Goal: Information Seeking & Learning: Learn about a topic

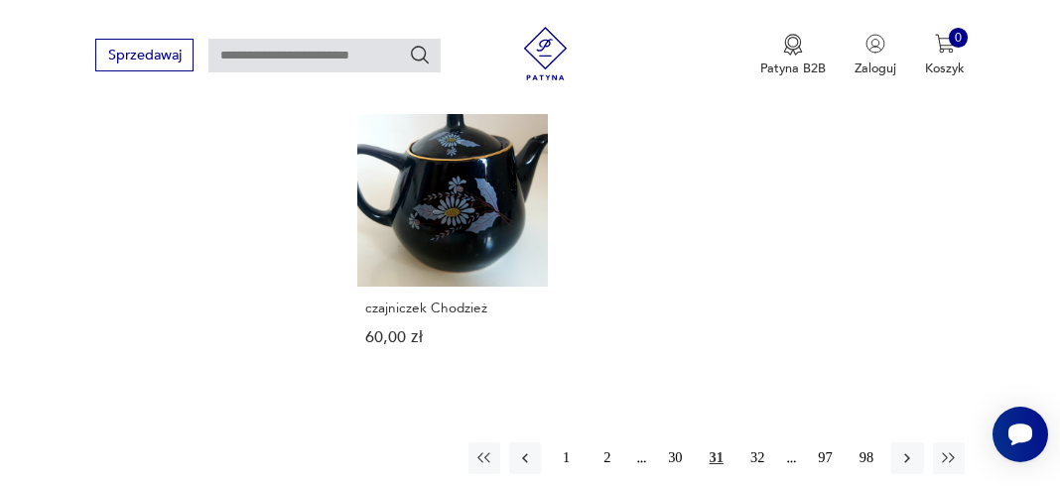
scroll to position [2606, 0]
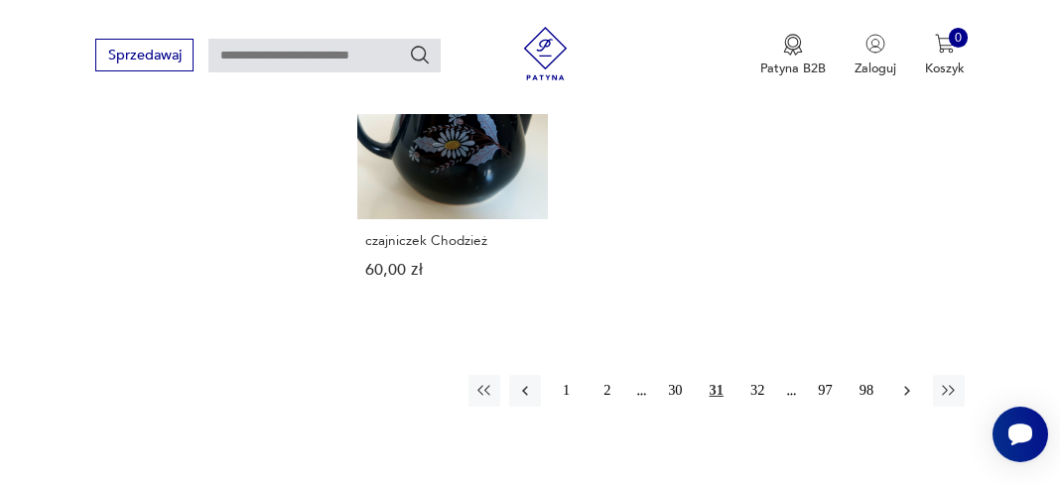
click at [909, 386] on icon "button" at bounding box center [907, 391] width 6 height 10
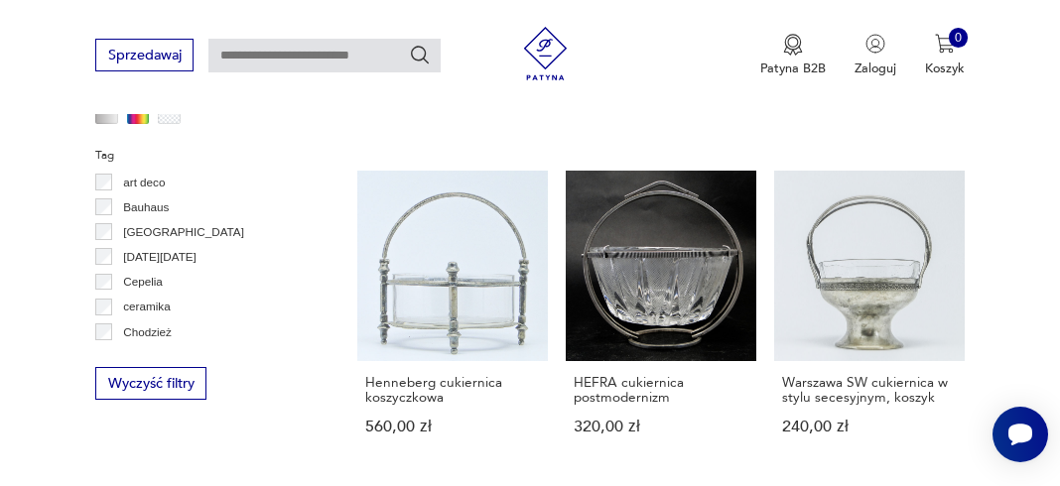
scroll to position [1678, 0]
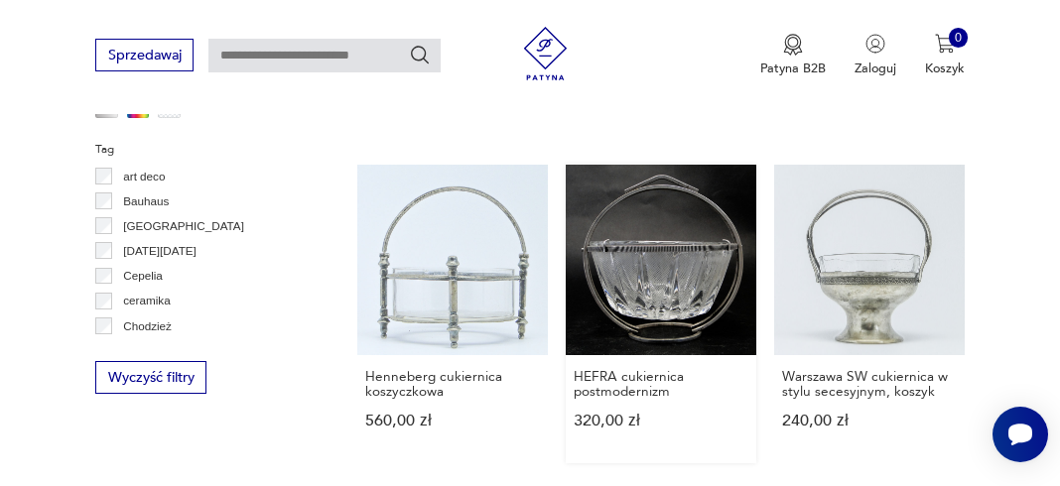
click at [694, 217] on link "HEFRA cukiernica postmodernizm 320,00 zł" at bounding box center [661, 315] width 190 height 300
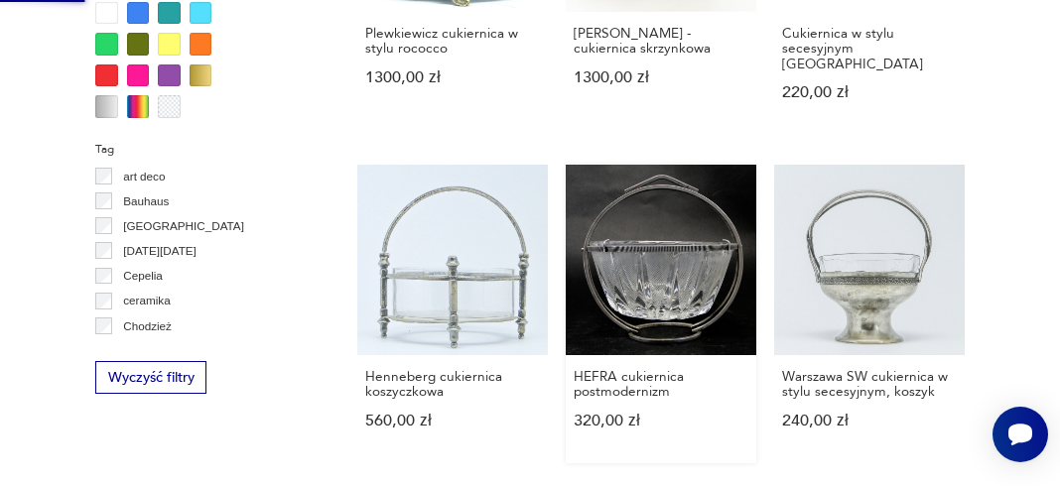
scroll to position [0, 0]
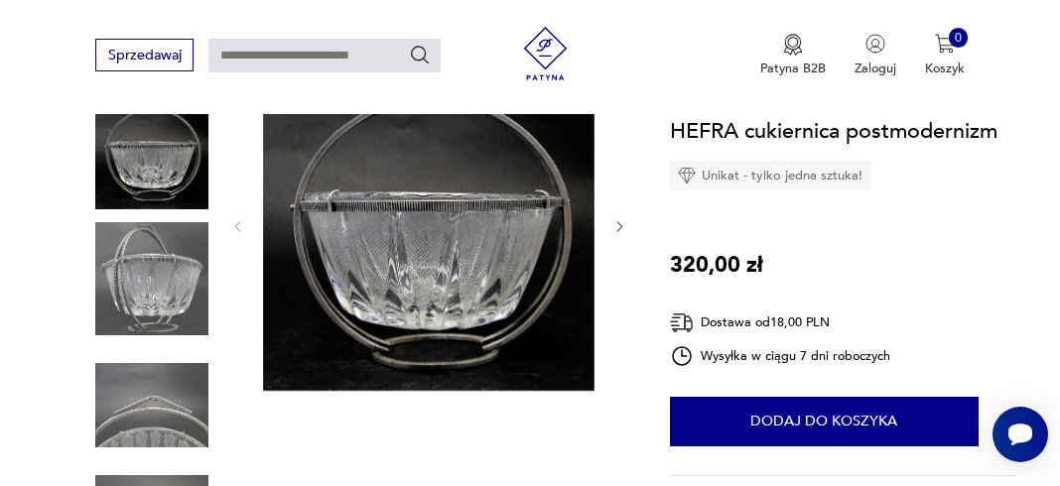
scroll to position [264, 0]
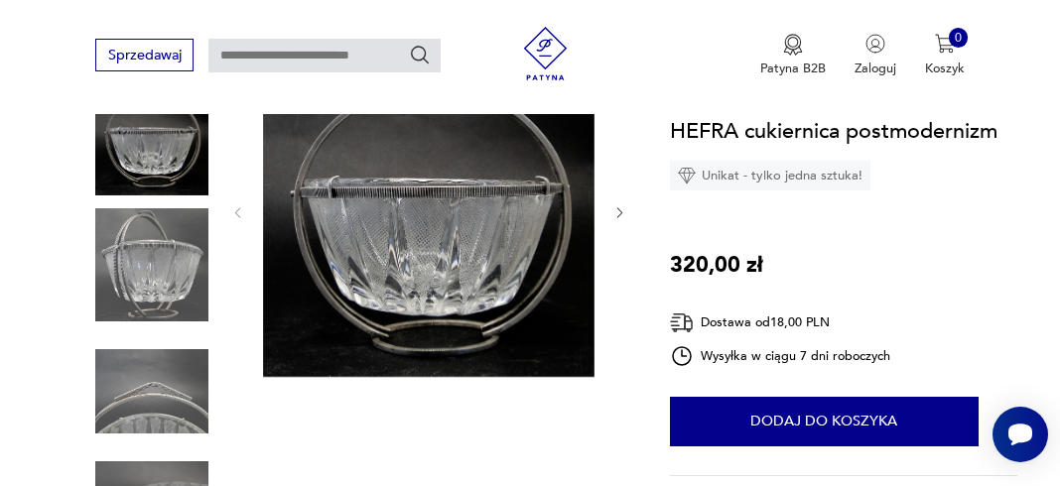
click at [139, 274] on img at bounding box center [151, 264] width 113 height 113
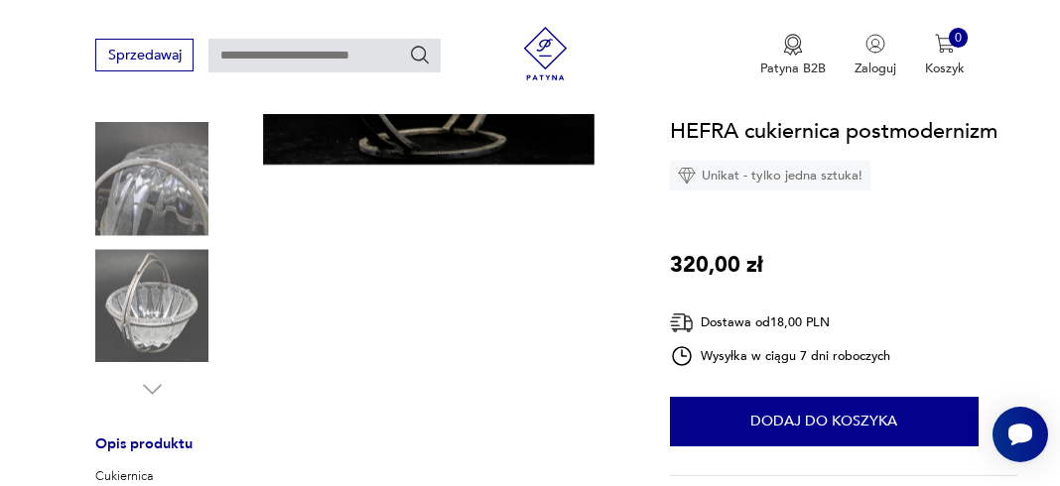
scroll to position [496, 0]
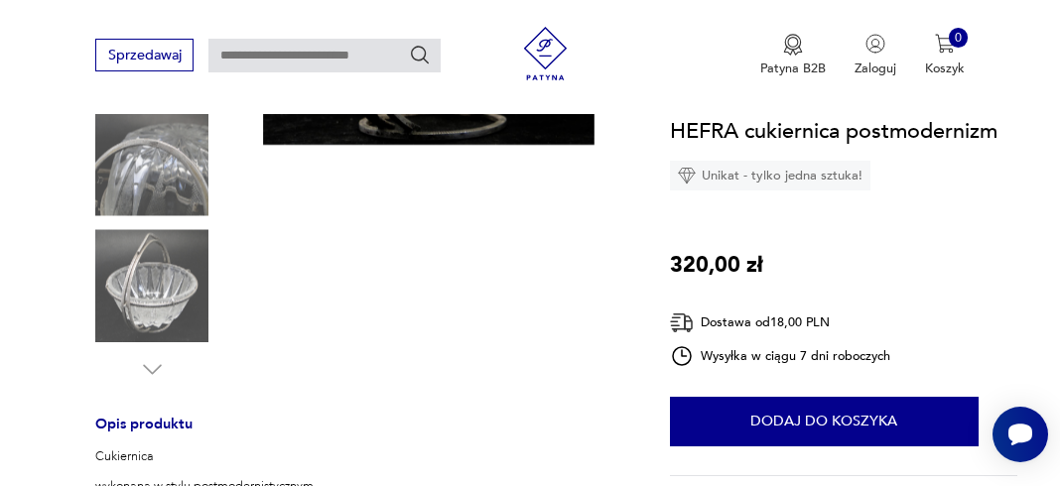
click at [151, 367] on icon "button" at bounding box center [152, 369] width 27 height 27
click at [153, 364] on icon "button" at bounding box center [152, 369] width 27 height 27
click at [151, 310] on img at bounding box center [151, 285] width 113 height 113
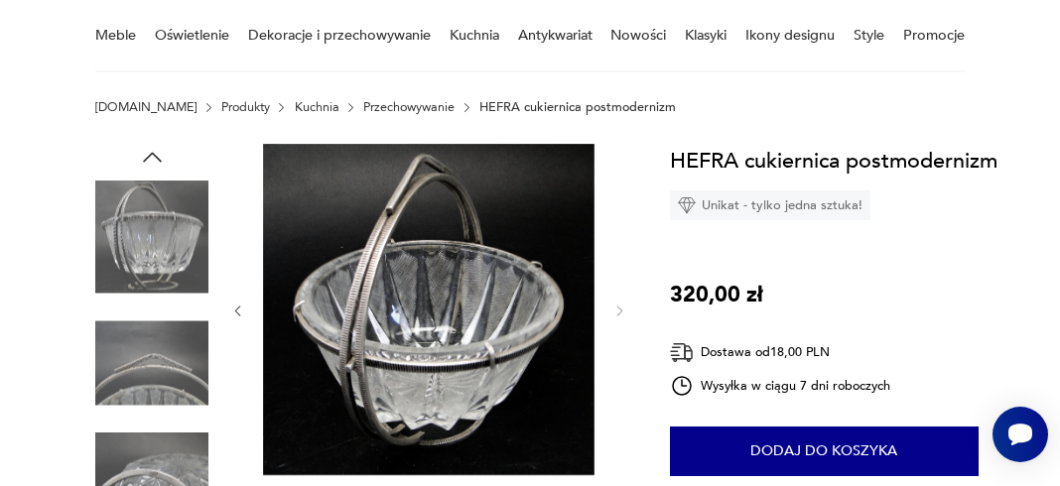
scroll to position [145, 0]
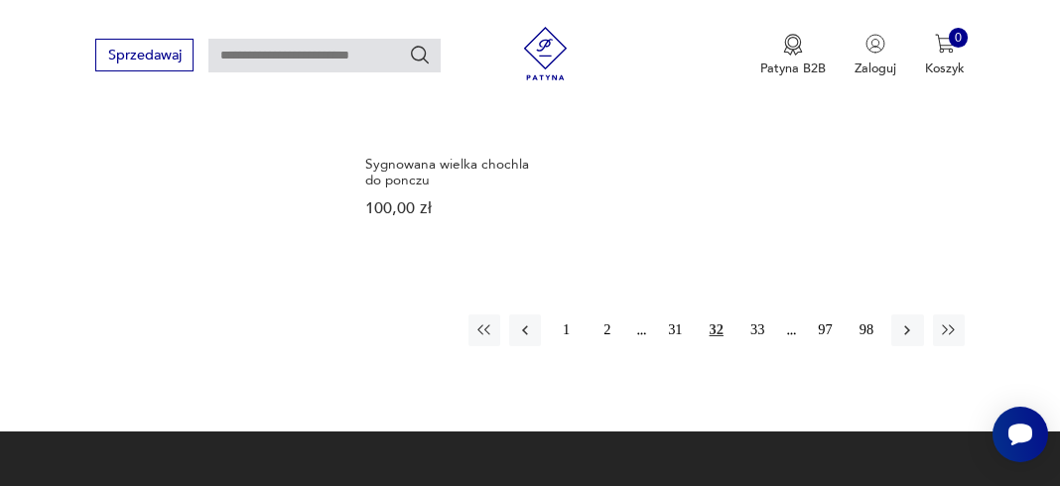
scroll to position [2559, 0]
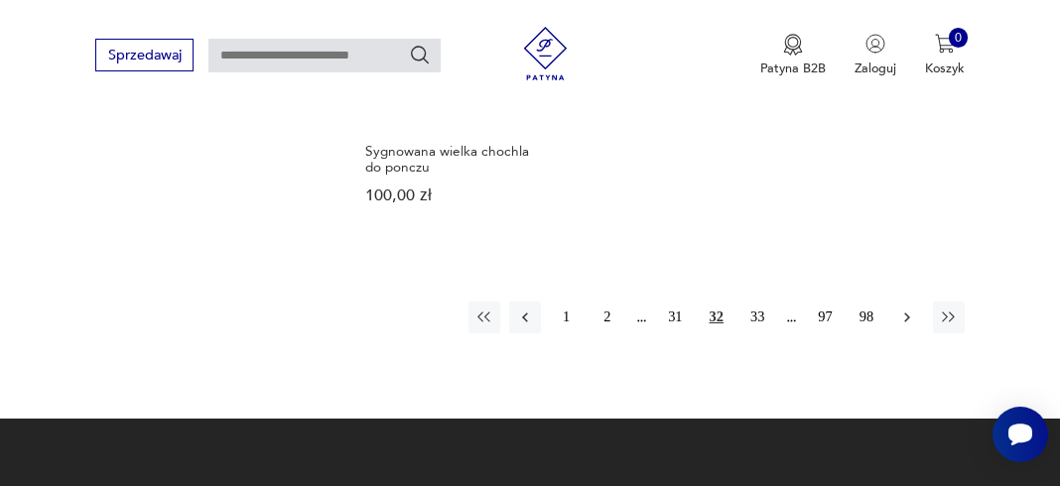
click at [908, 309] on icon "button" at bounding box center [907, 318] width 18 height 18
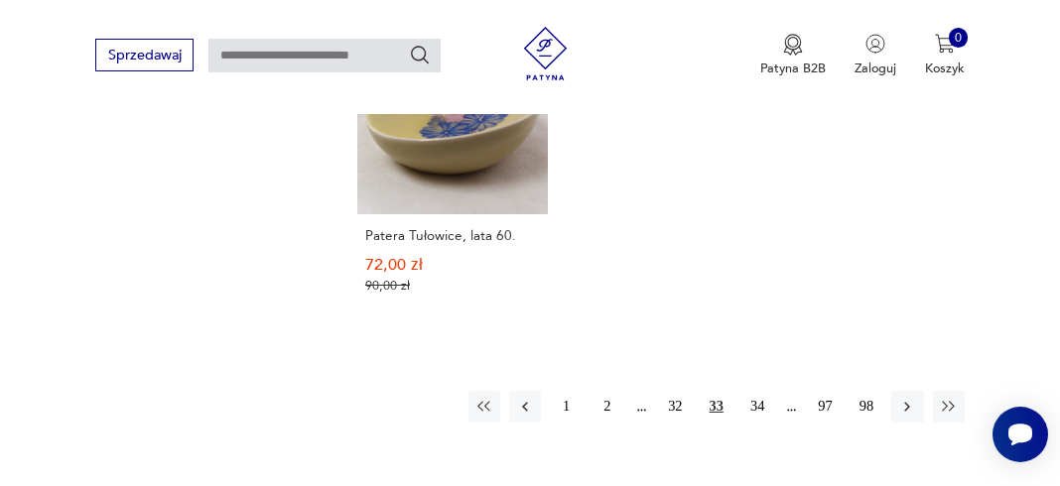
scroll to position [2504, 0]
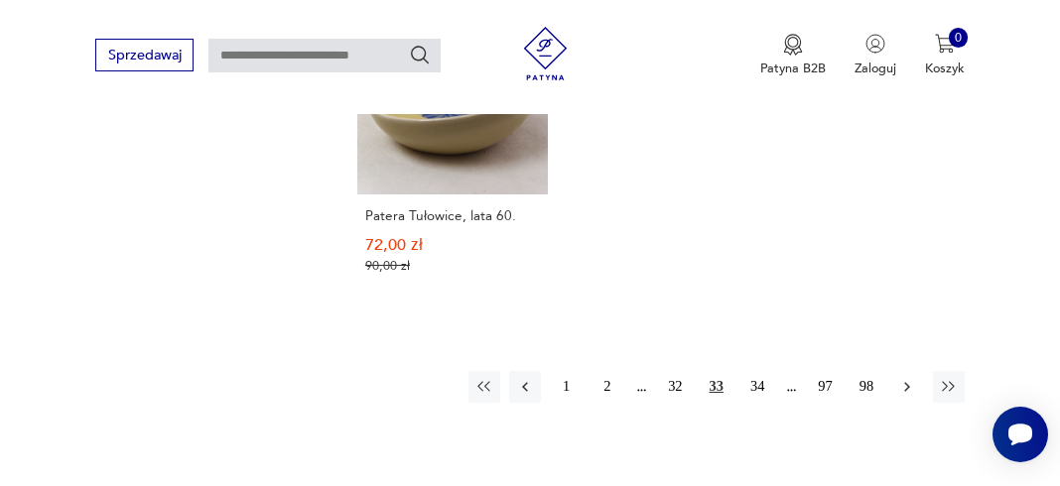
click at [901, 383] on icon "button" at bounding box center [907, 387] width 18 height 18
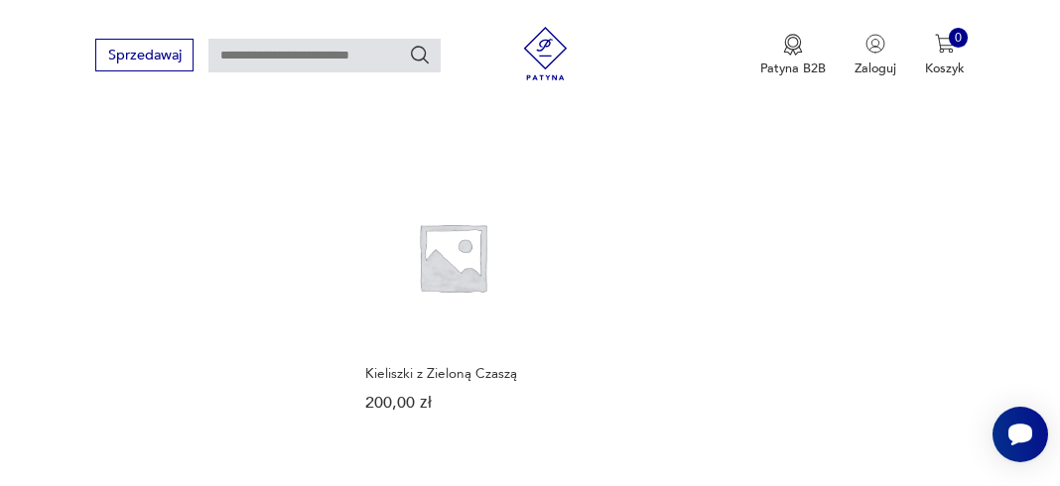
scroll to position [2520, 0]
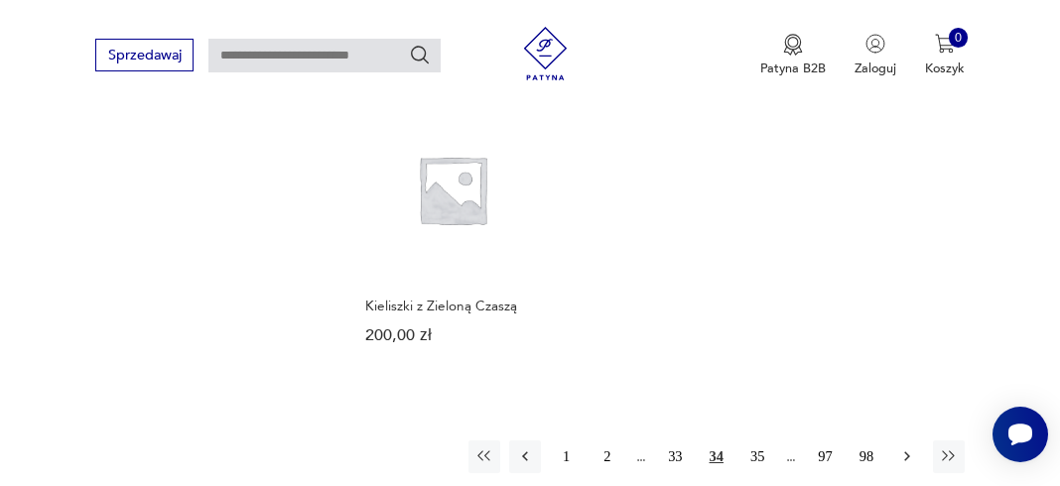
click at [908, 447] on icon "button" at bounding box center [907, 456] width 18 height 18
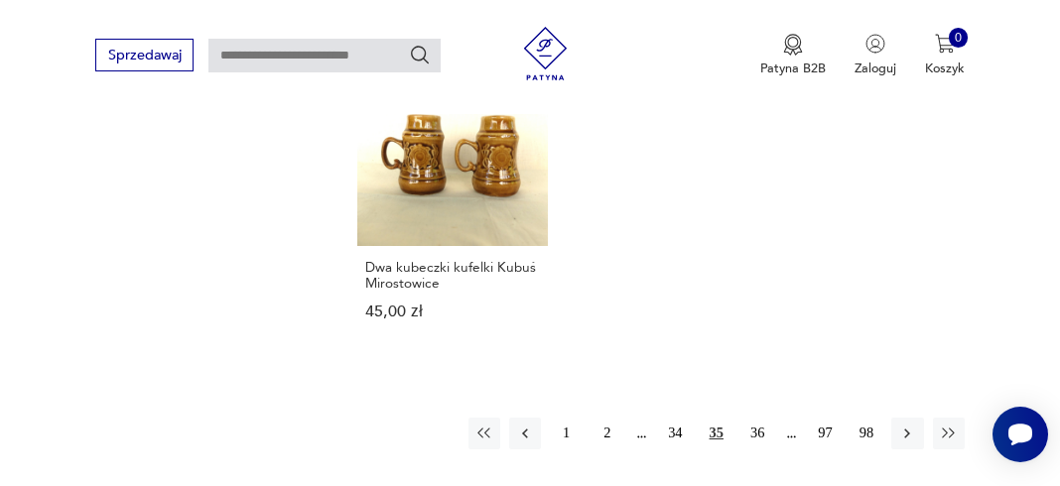
scroll to position [2498, 0]
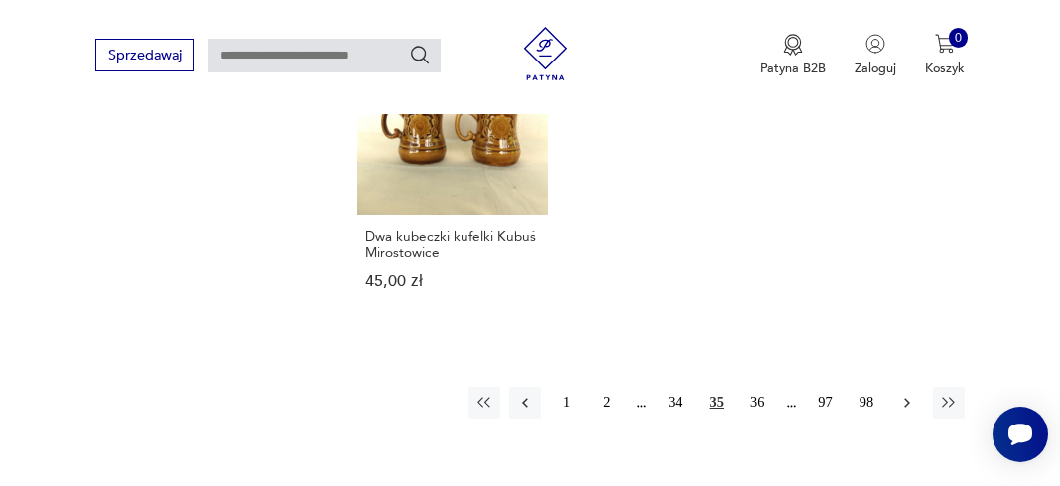
click at [906, 404] on icon "button" at bounding box center [907, 403] width 6 height 10
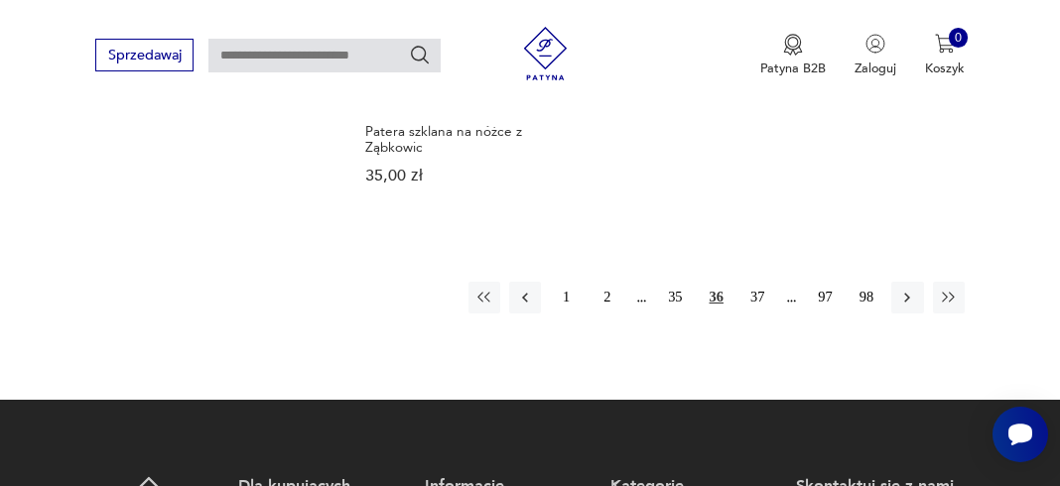
scroll to position [2615, 0]
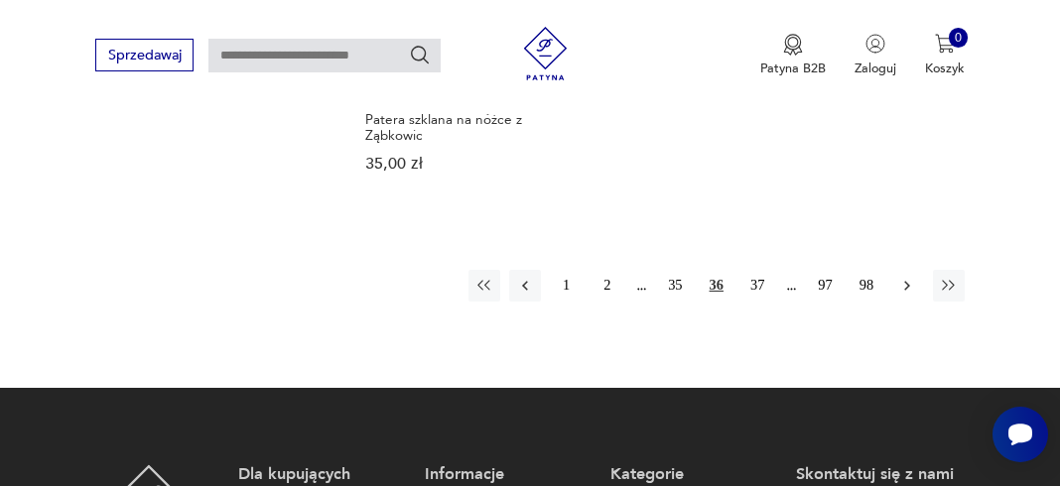
click at [904, 285] on icon "button" at bounding box center [907, 286] width 18 height 18
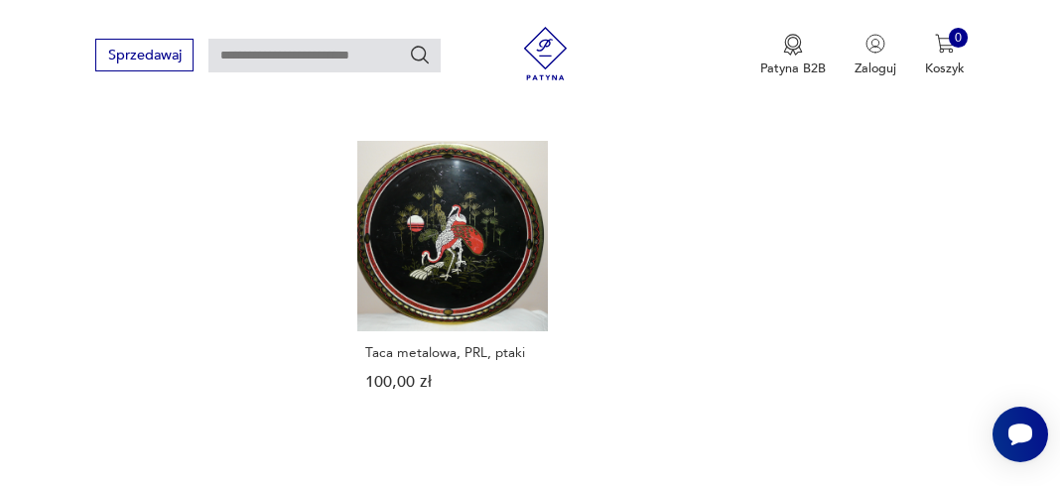
scroll to position [2455, 0]
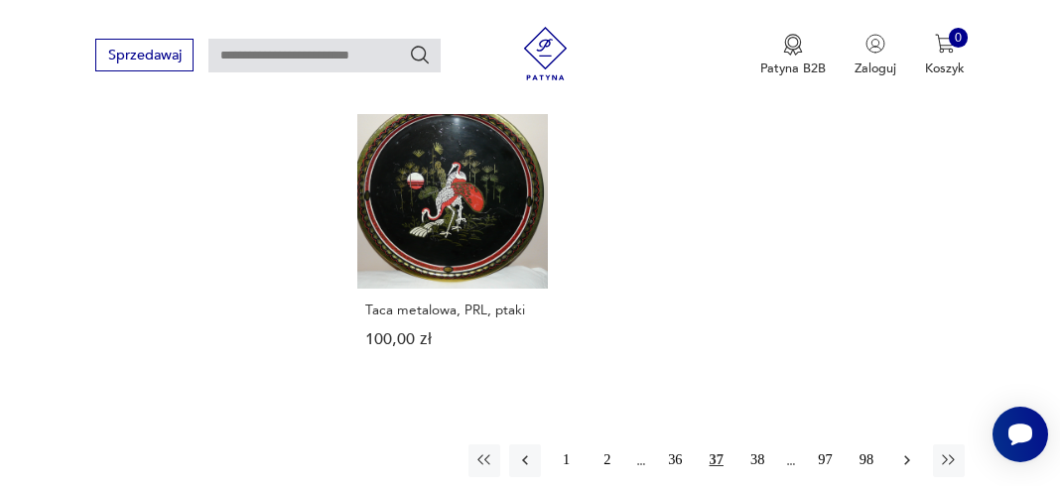
click at [906, 451] on icon "button" at bounding box center [907, 460] width 18 height 18
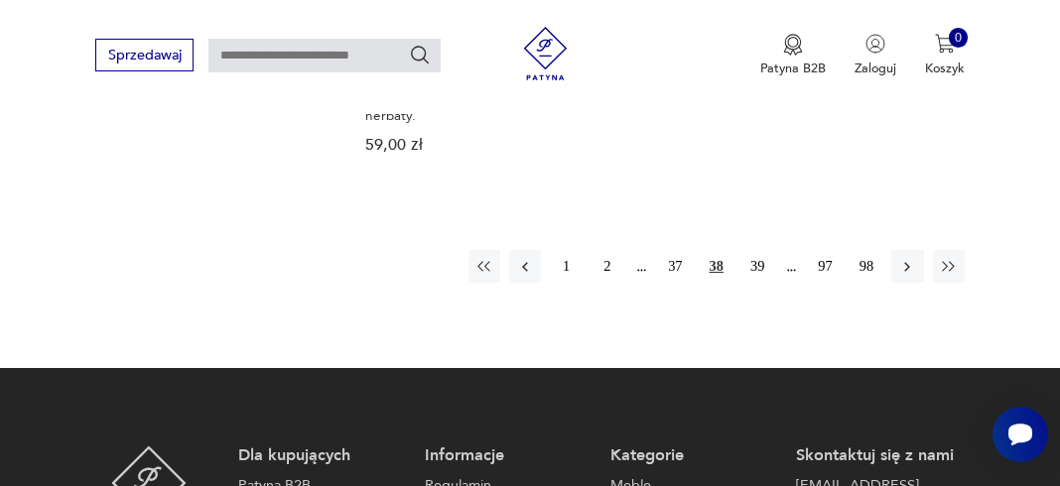
scroll to position [2677, 0]
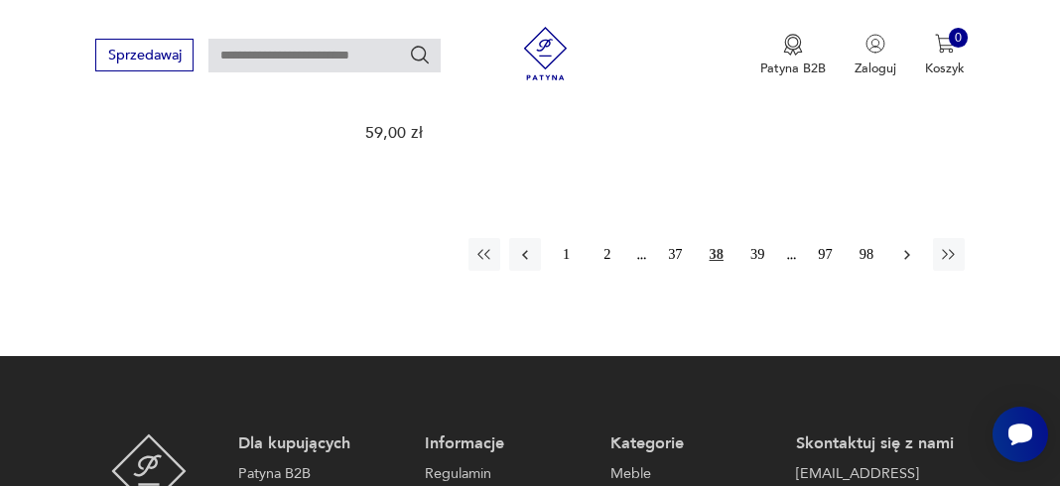
click at [906, 246] on icon "button" at bounding box center [907, 255] width 18 height 18
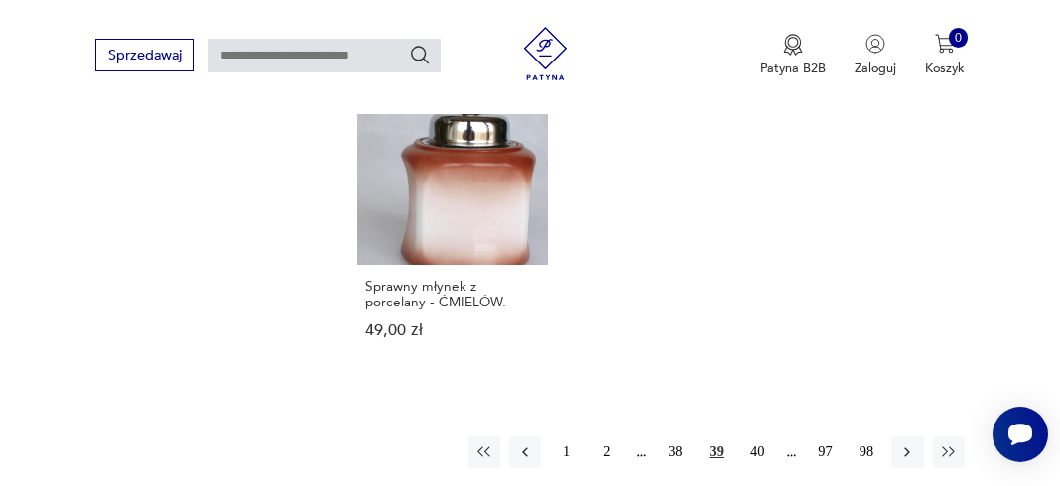
scroll to position [2646, 0]
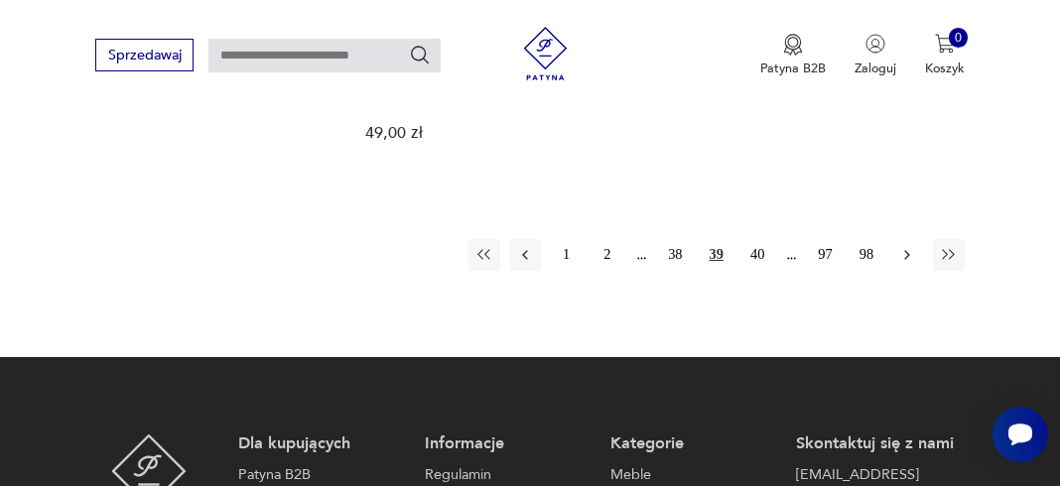
click at [906, 249] on icon "button" at bounding box center [907, 255] width 18 height 18
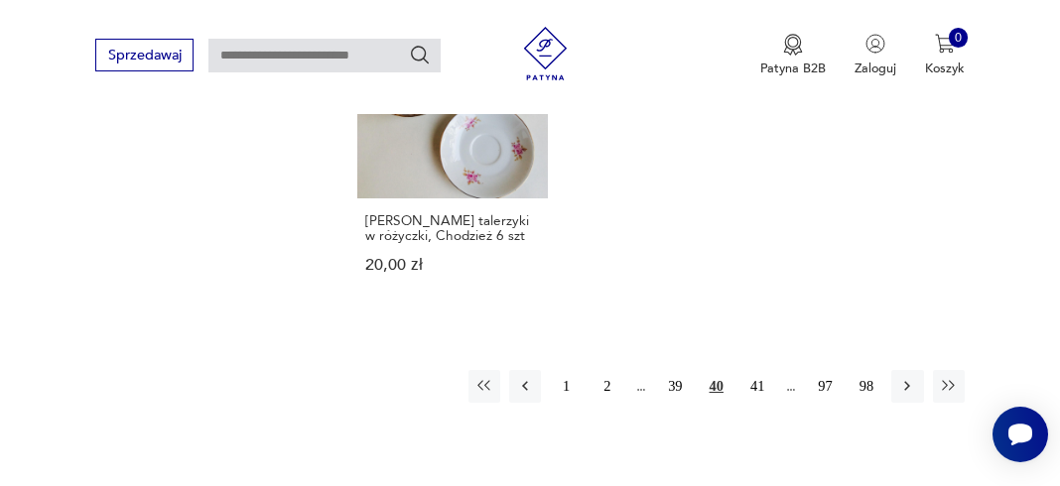
scroll to position [2514, 0]
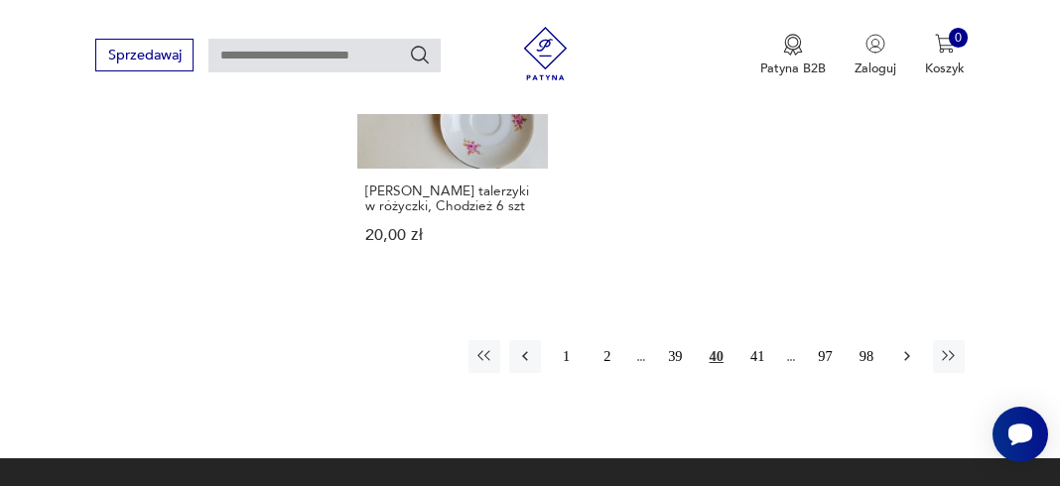
click at [912, 347] on icon "button" at bounding box center [907, 356] width 18 height 18
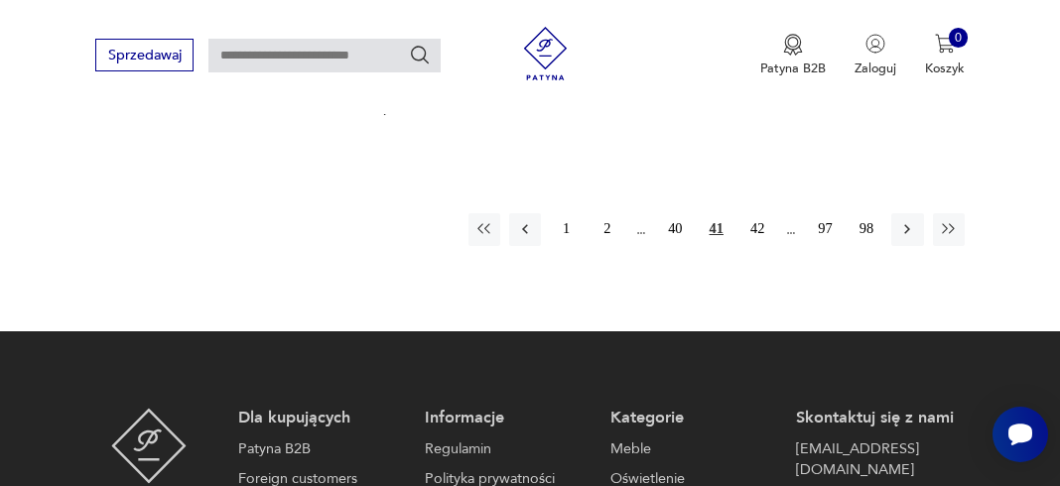
scroll to position [2704, 0]
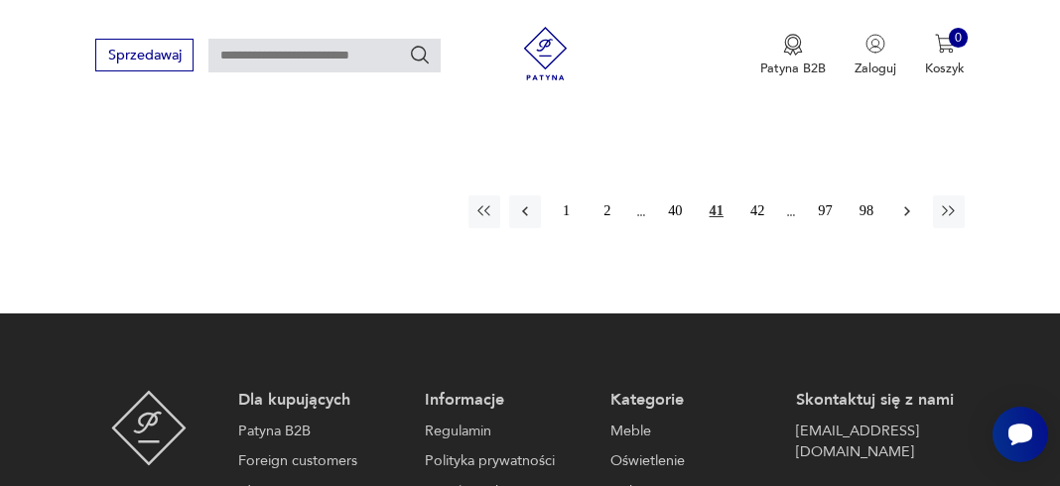
click at [907, 202] on icon "button" at bounding box center [907, 211] width 18 height 18
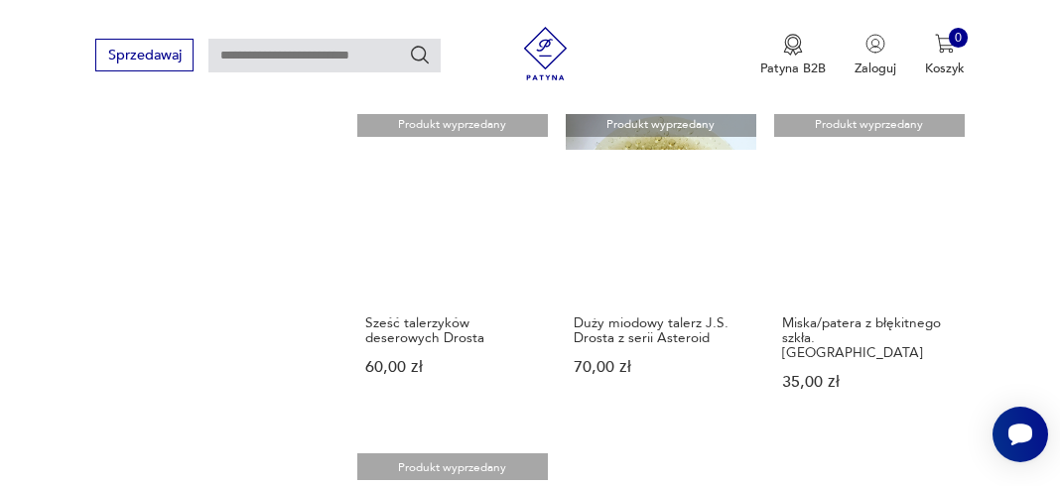
scroll to position [2048, 0]
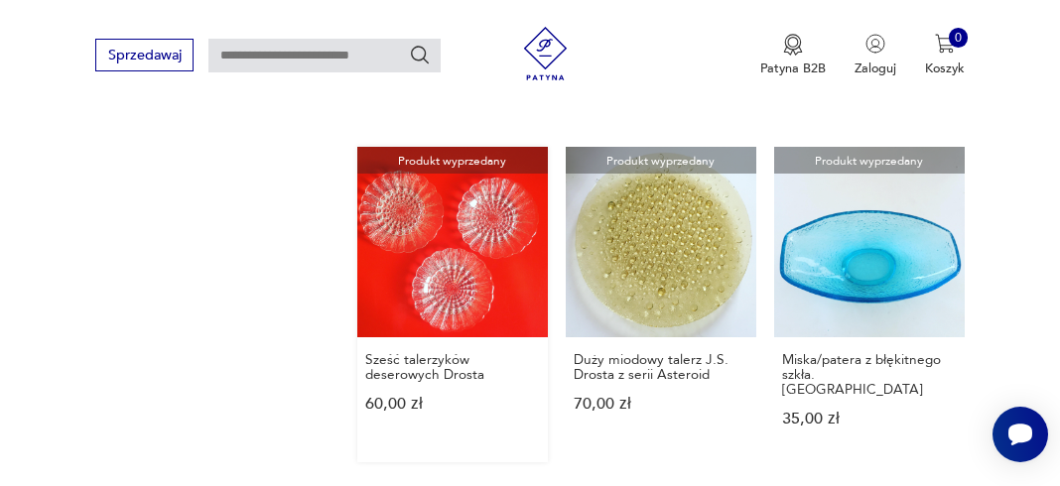
click at [427, 251] on link "Produkt wyprzedany Sześć talerzyków deserowych Drosta 60,00 zł" at bounding box center [452, 304] width 190 height 314
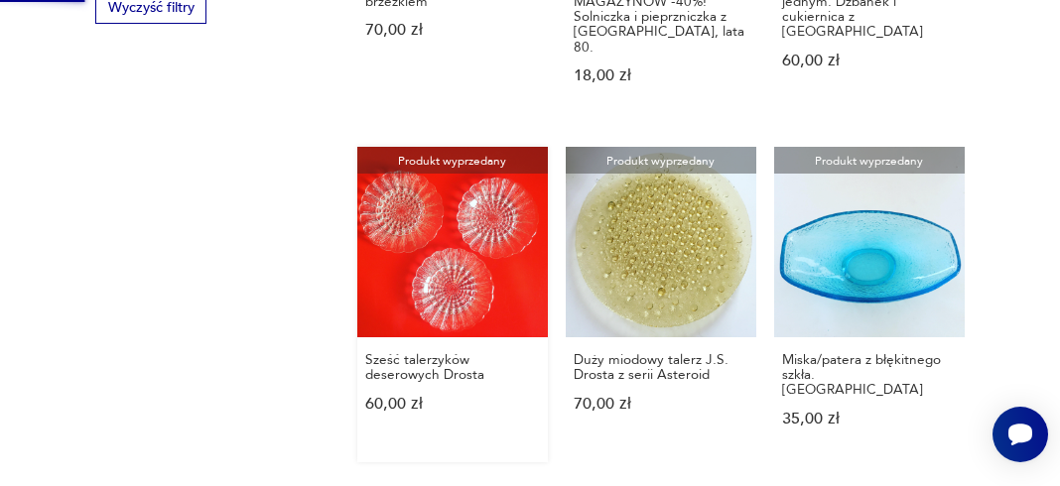
scroll to position [0, 0]
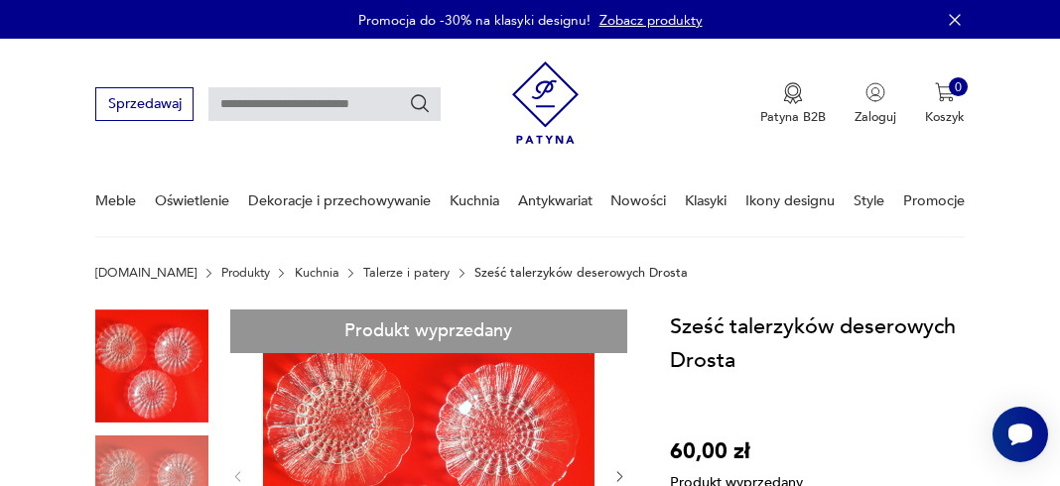
scroll to position [277, 0]
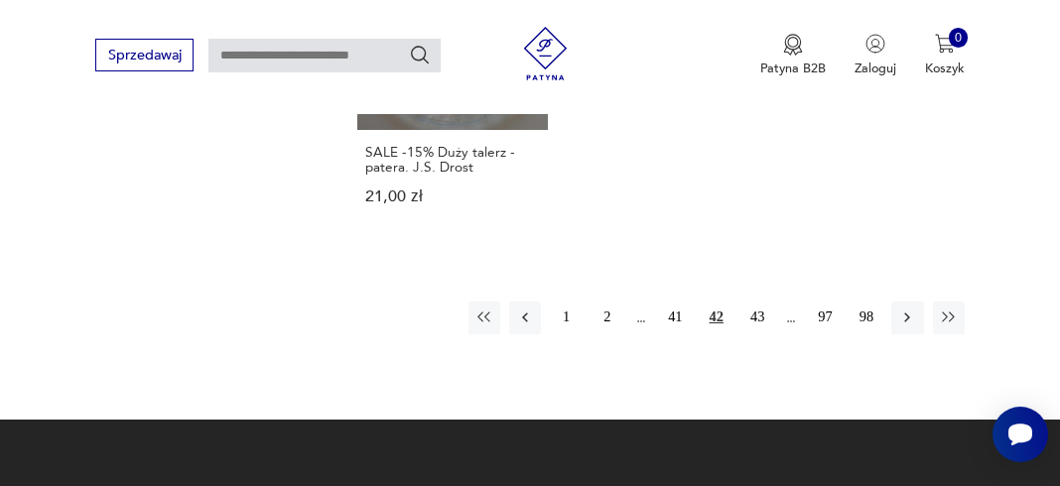
scroll to position [2611, 0]
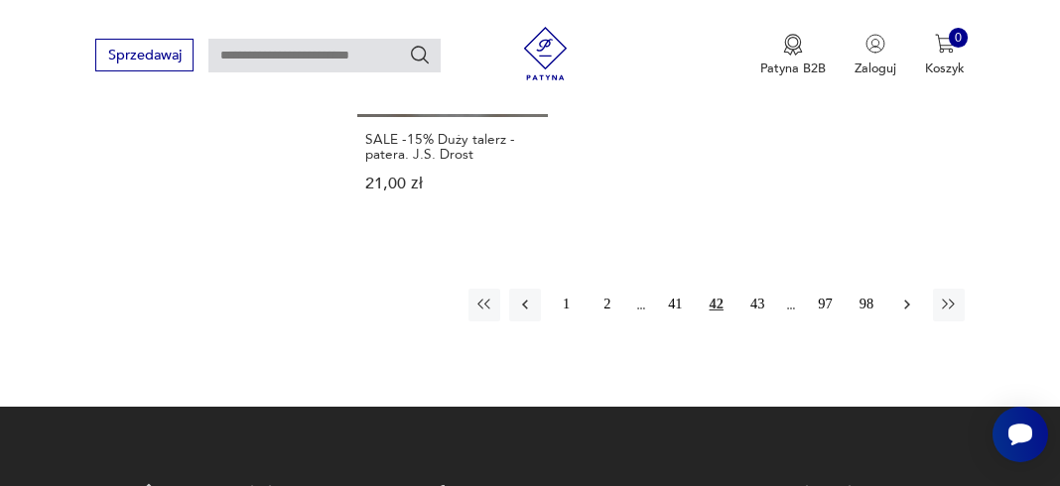
click at [906, 296] on icon "button" at bounding box center [907, 305] width 18 height 18
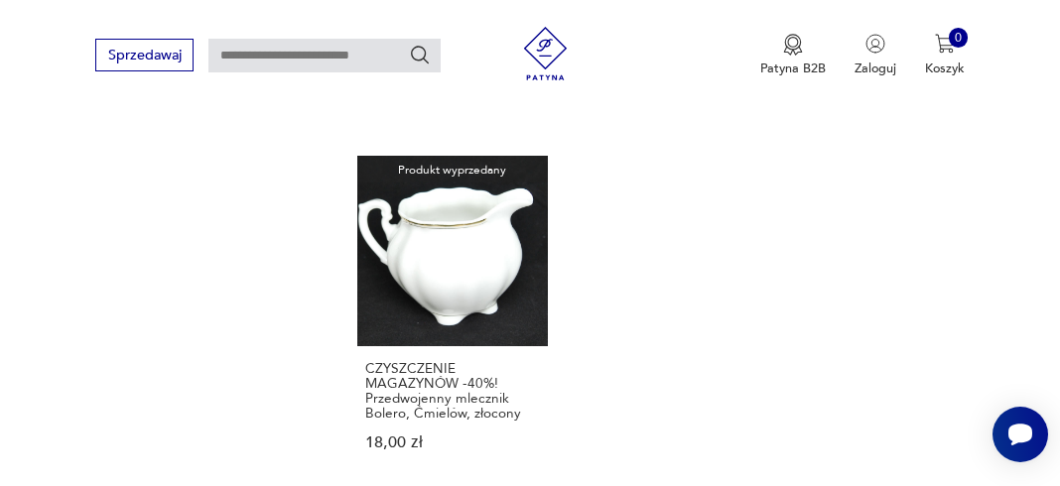
scroll to position [2671, 0]
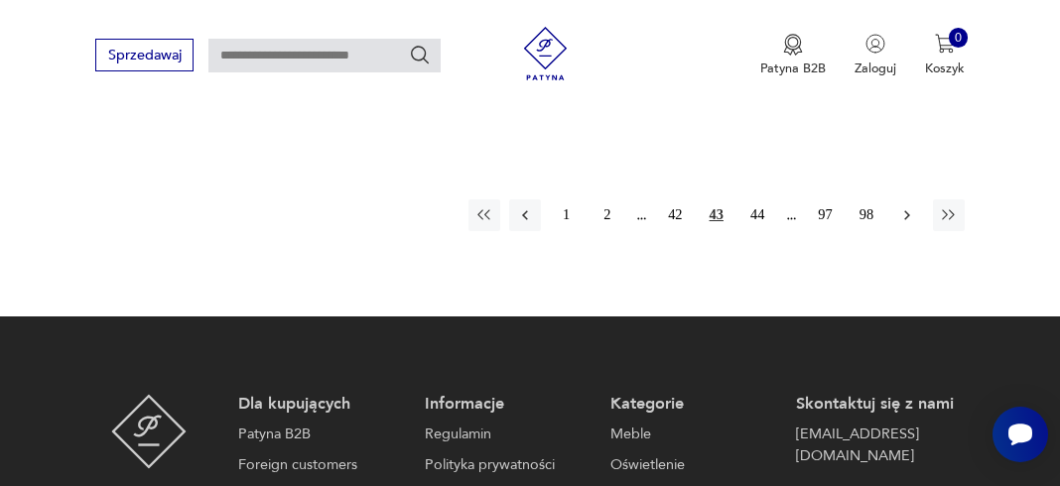
click at [901, 207] on icon "button" at bounding box center [907, 215] width 18 height 18
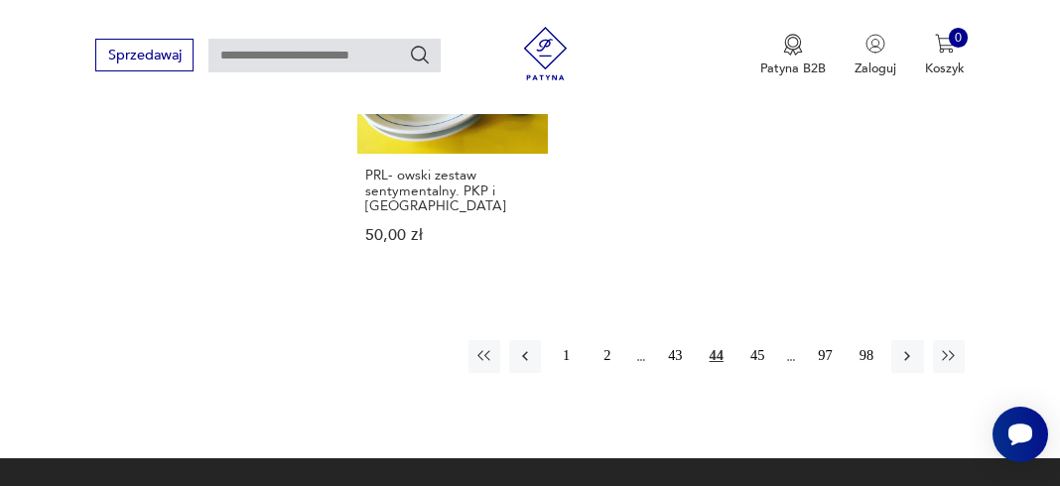
scroll to position [2583, 0]
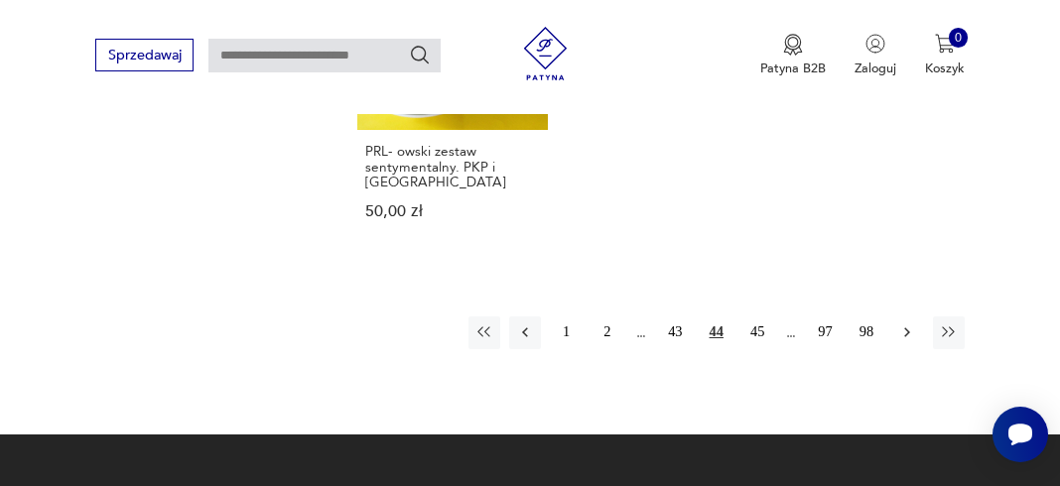
click at [904, 323] on icon "button" at bounding box center [907, 332] width 18 height 18
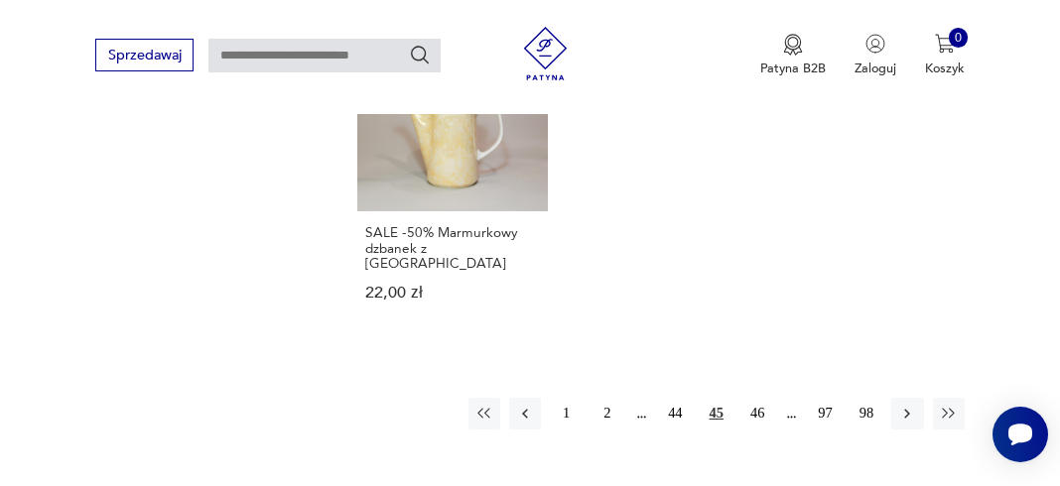
scroll to position [2567, 0]
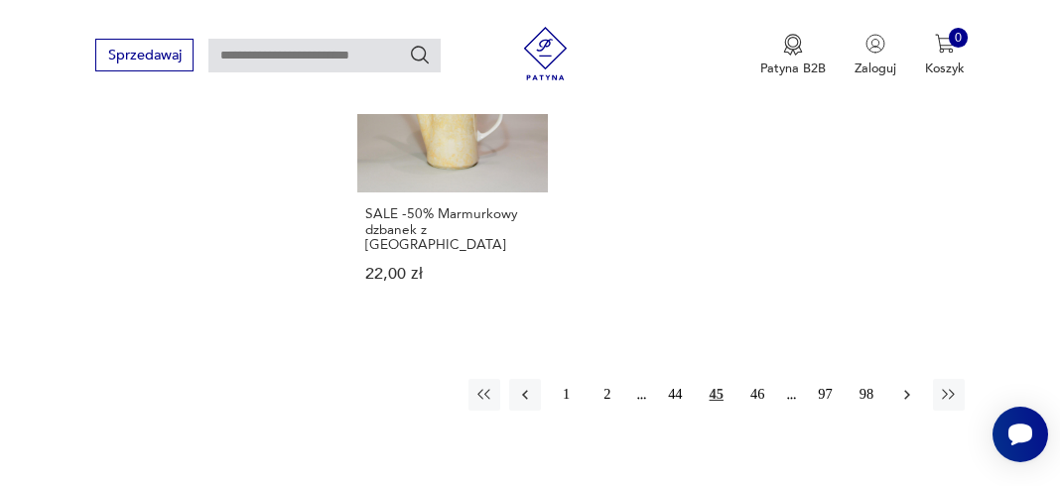
click at [905, 386] on icon "button" at bounding box center [907, 395] width 18 height 18
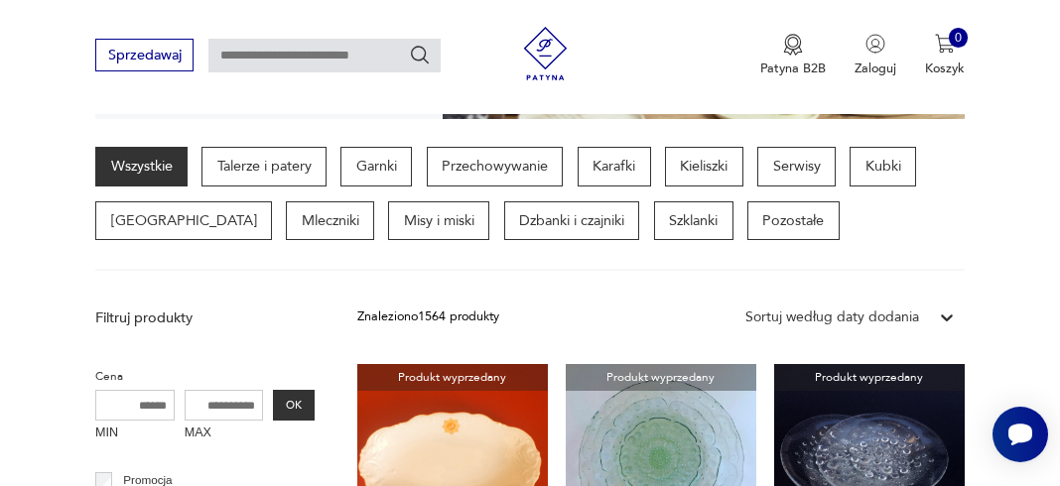
drag, startPoint x: 1063, startPoint y: 101, endPoint x: 1037, endPoint y: 72, distance: 38.6
click at [1037, 72] on div "Sprzedawaj Patyna B2B Zaloguj 0 Koszyk Twój koszyk ( 0 ) Brak produktów w koszy…" at bounding box center [530, 57] width 1060 height 114
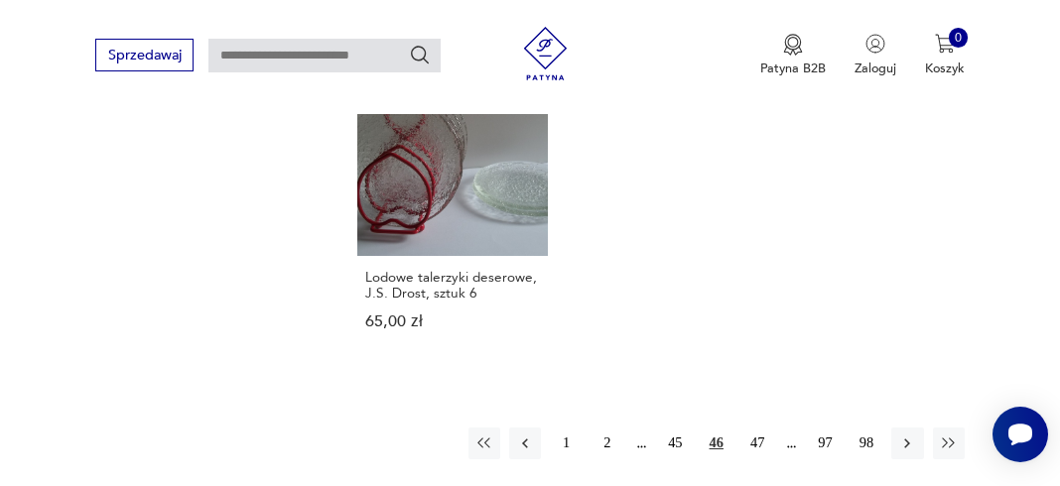
scroll to position [2528, 0]
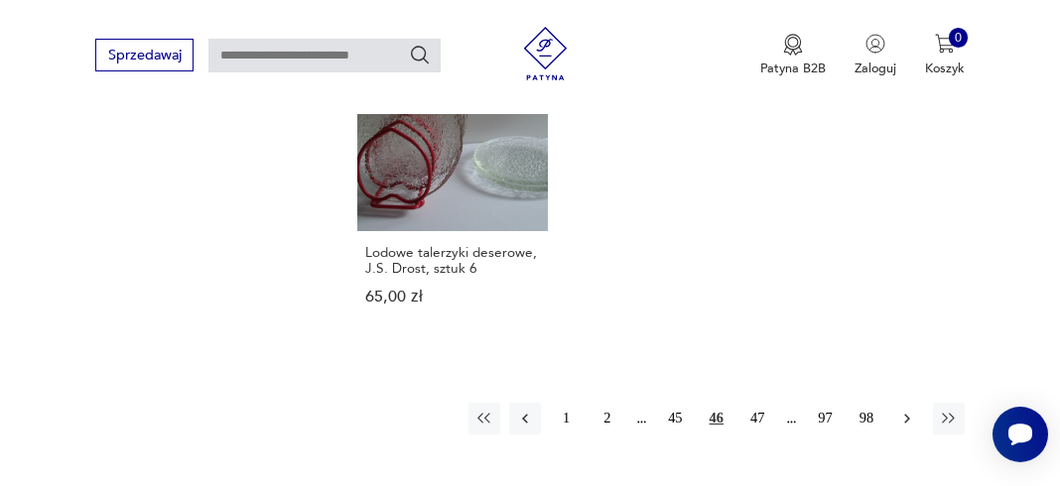
click at [913, 410] on icon "button" at bounding box center [907, 419] width 18 height 18
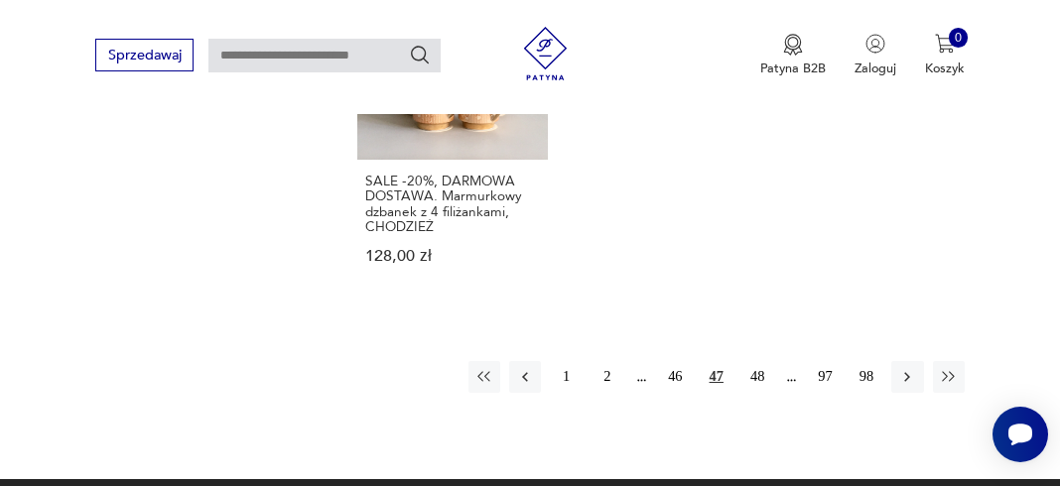
scroll to position [2653, 0]
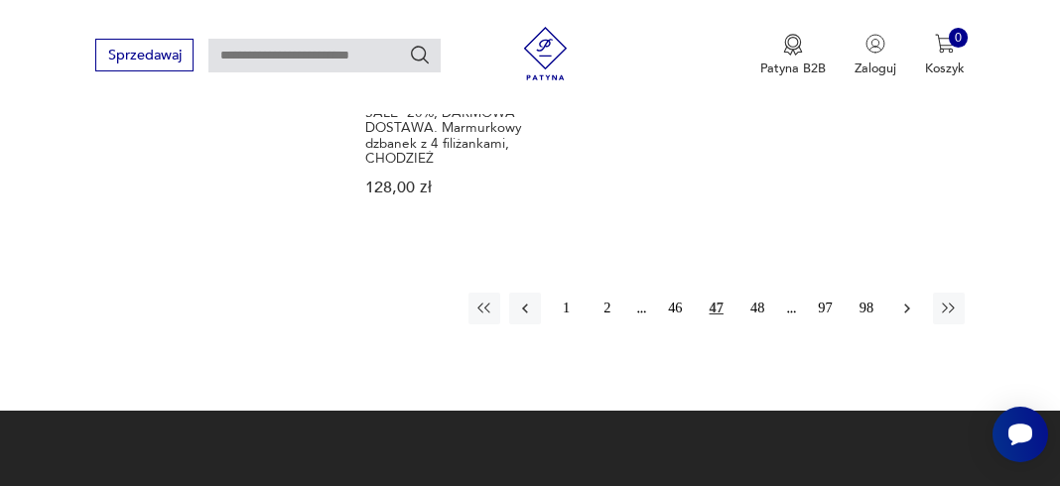
click at [907, 300] on icon "button" at bounding box center [907, 309] width 18 height 18
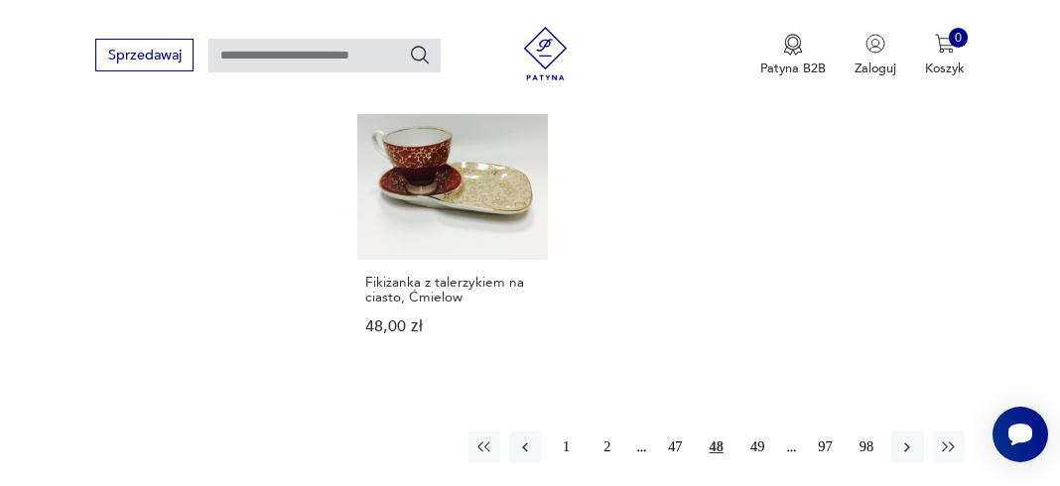
scroll to position [2564, 0]
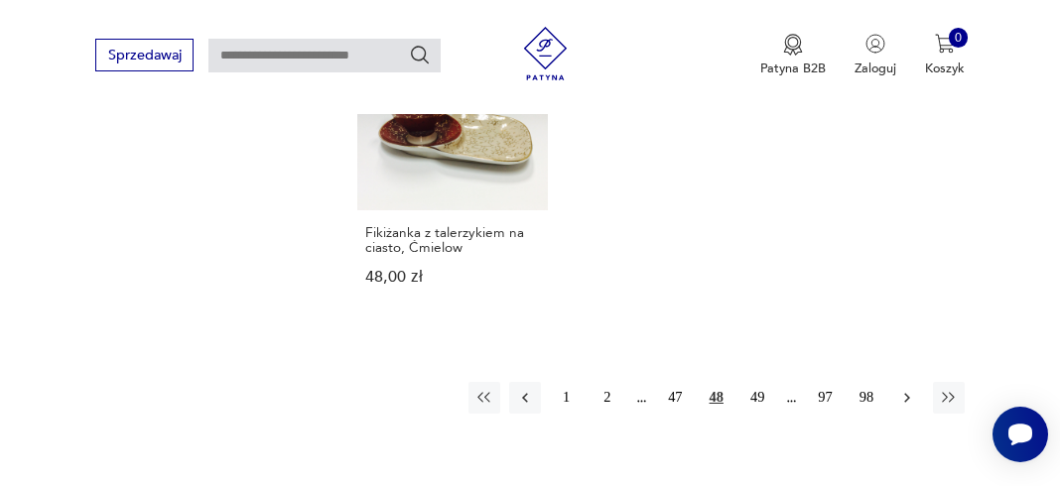
click at [905, 389] on icon "button" at bounding box center [907, 398] width 18 height 18
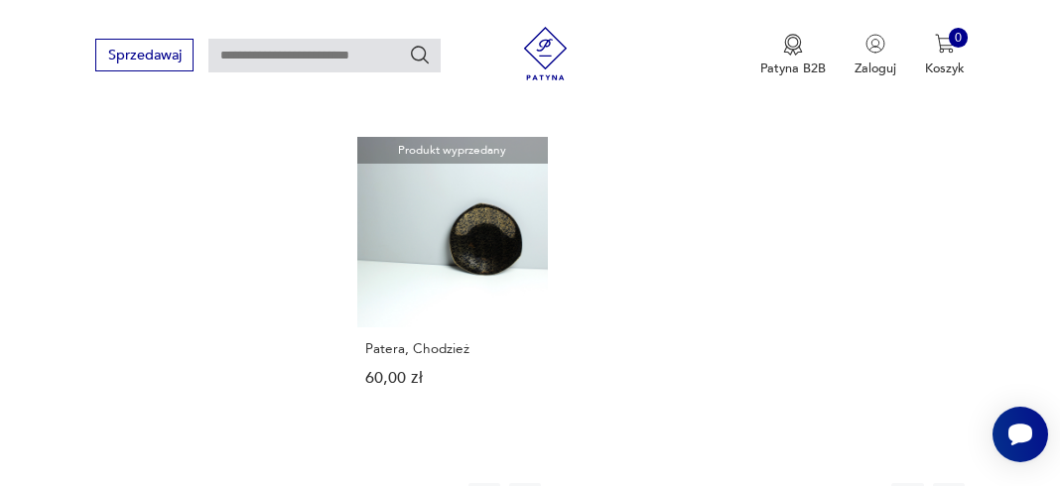
scroll to position [2498, 0]
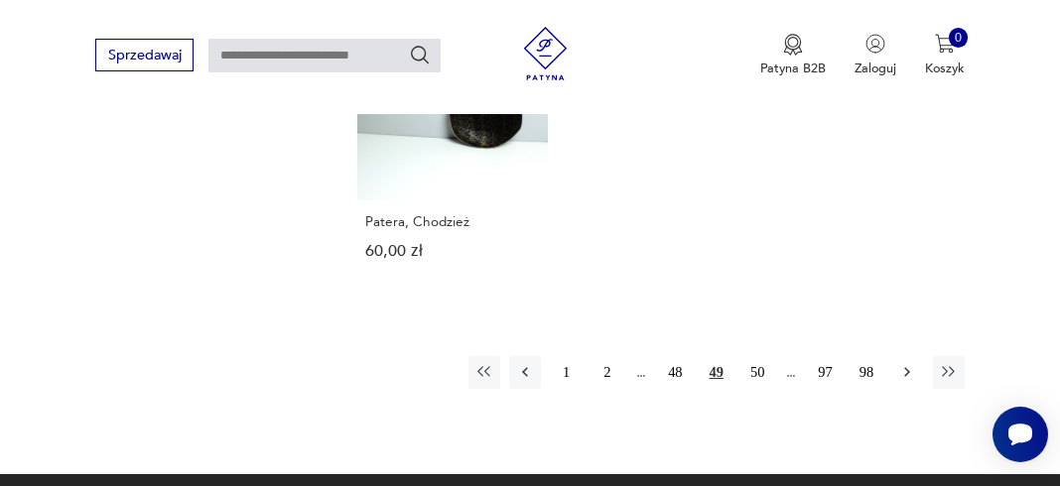
click at [905, 363] on icon "button" at bounding box center [907, 372] width 18 height 18
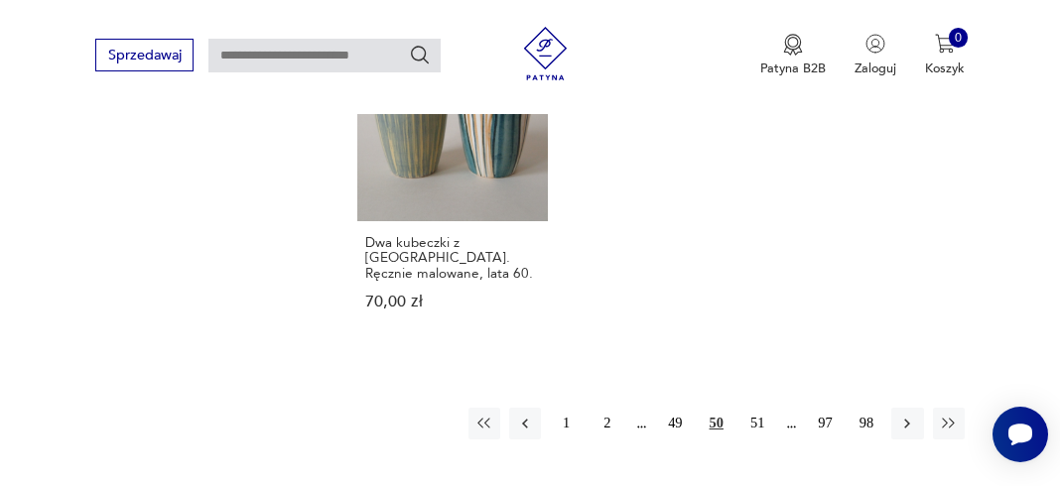
scroll to position [2535, 0]
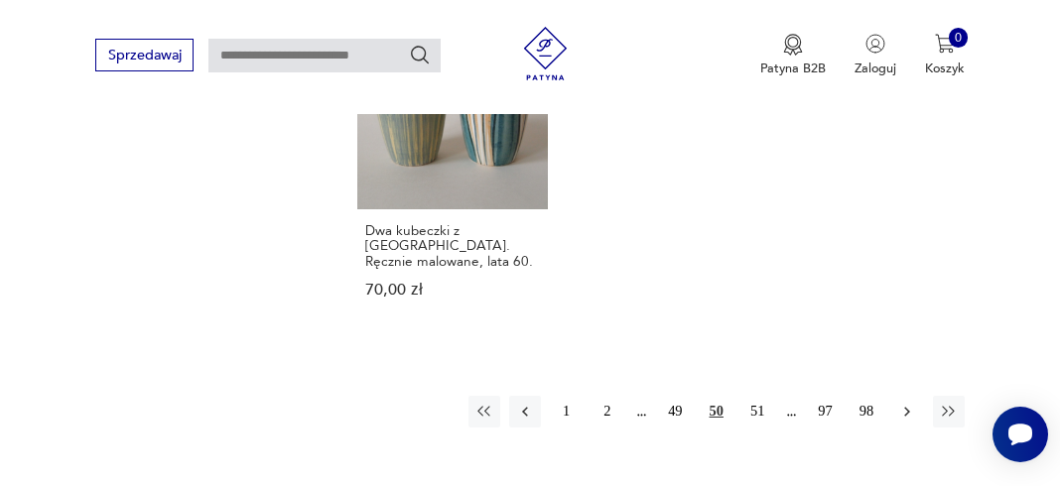
click at [909, 403] on icon "button" at bounding box center [907, 412] width 18 height 18
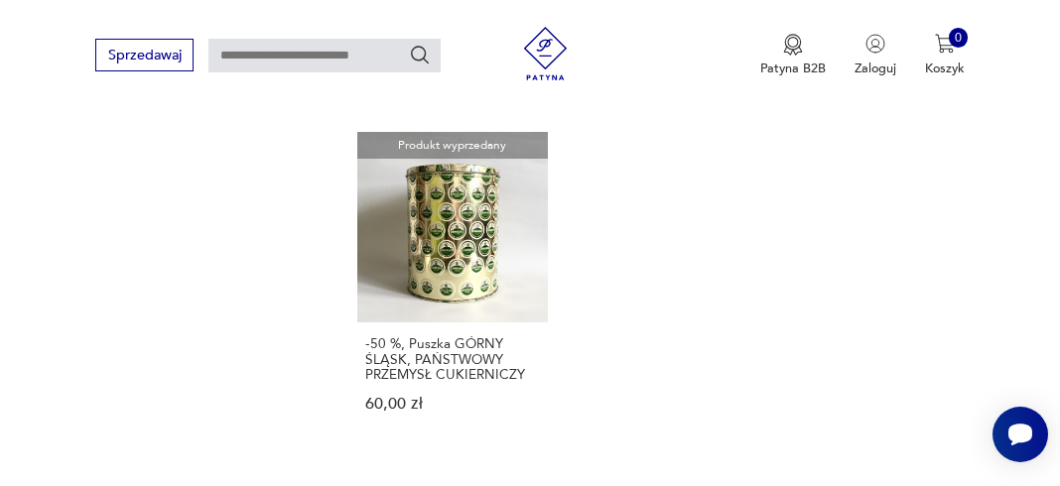
scroll to position [2574, 0]
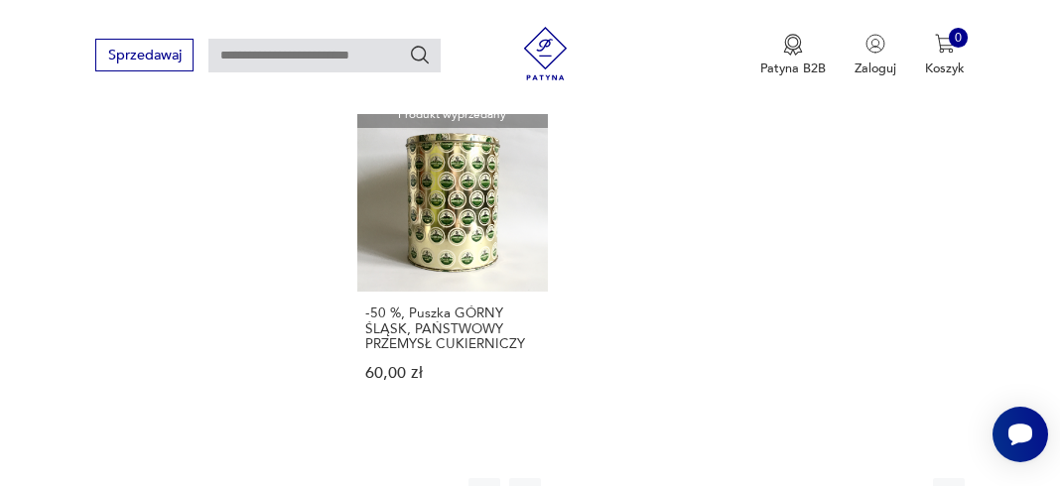
click at [907, 485] on icon "button" at bounding box center [907, 494] width 6 height 10
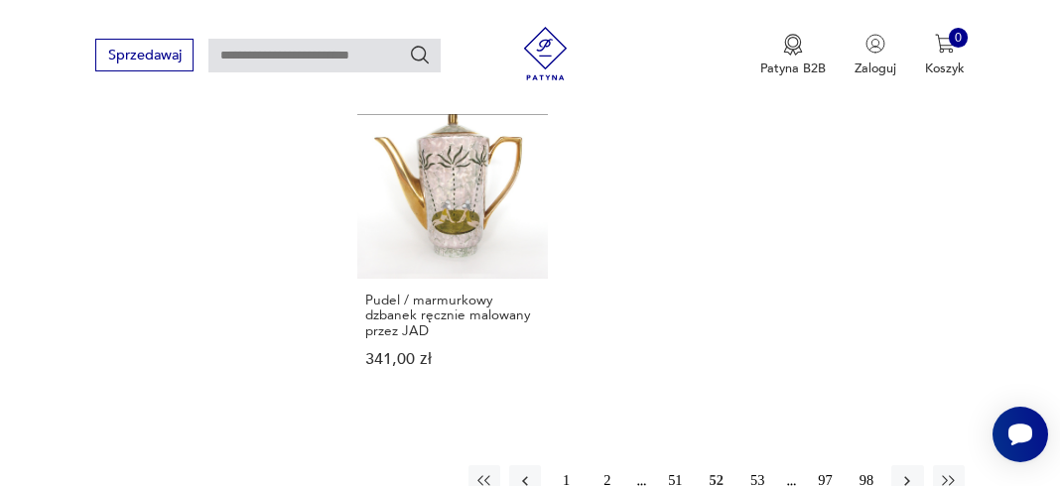
scroll to position [2549, 0]
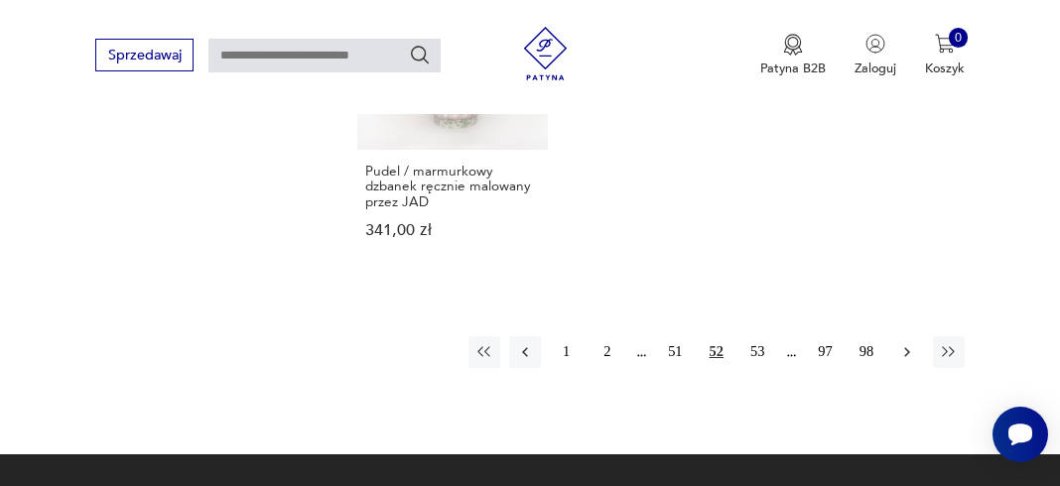
click at [908, 346] on icon "button" at bounding box center [907, 352] width 18 height 18
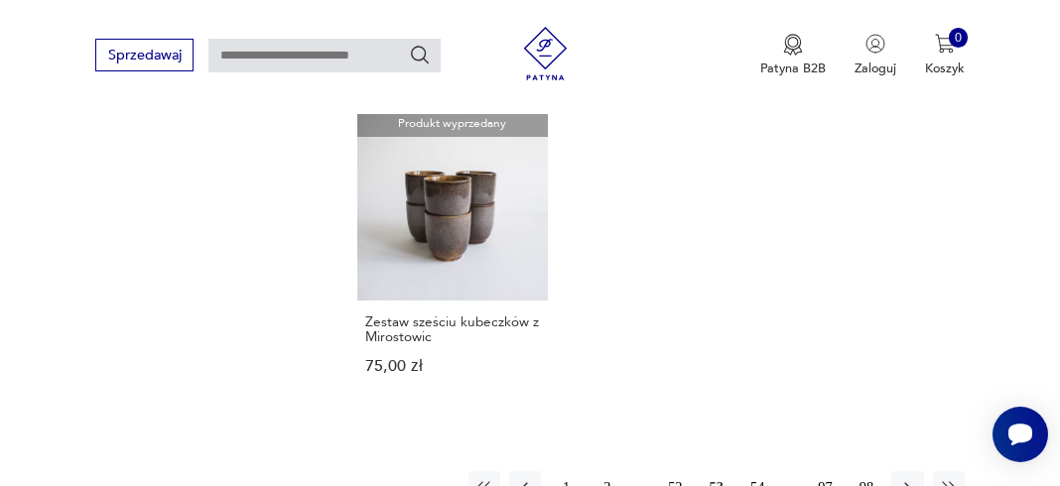
scroll to position [2595, 0]
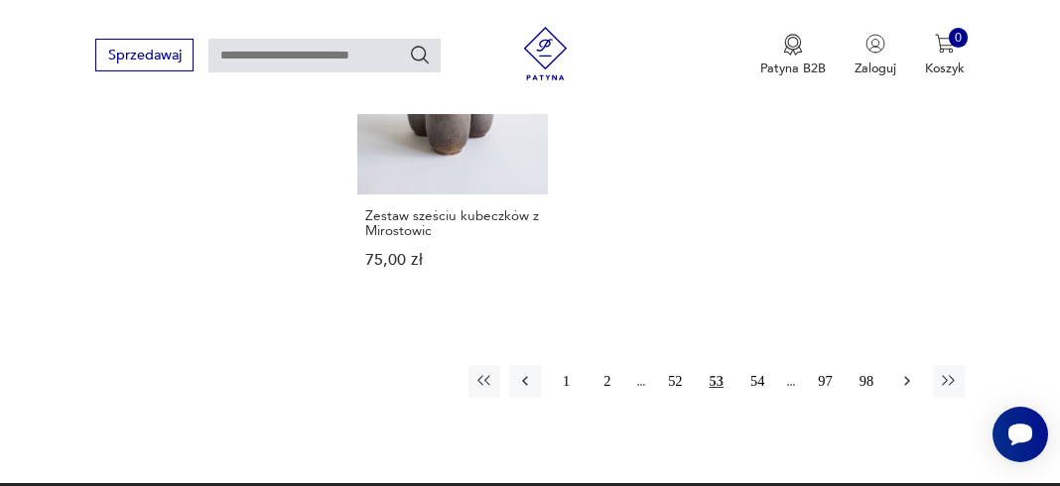
click at [913, 372] on icon "button" at bounding box center [907, 381] width 18 height 18
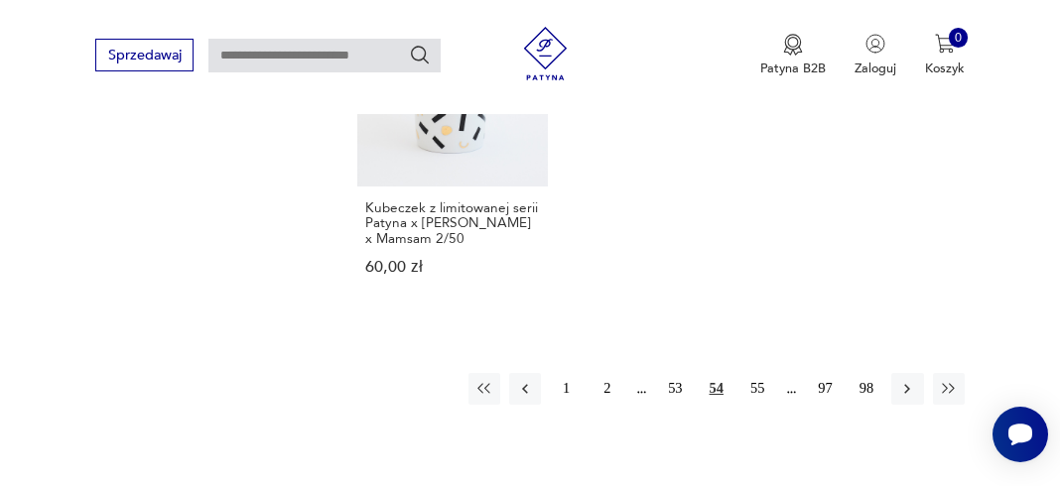
scroll to position [2577, 0]
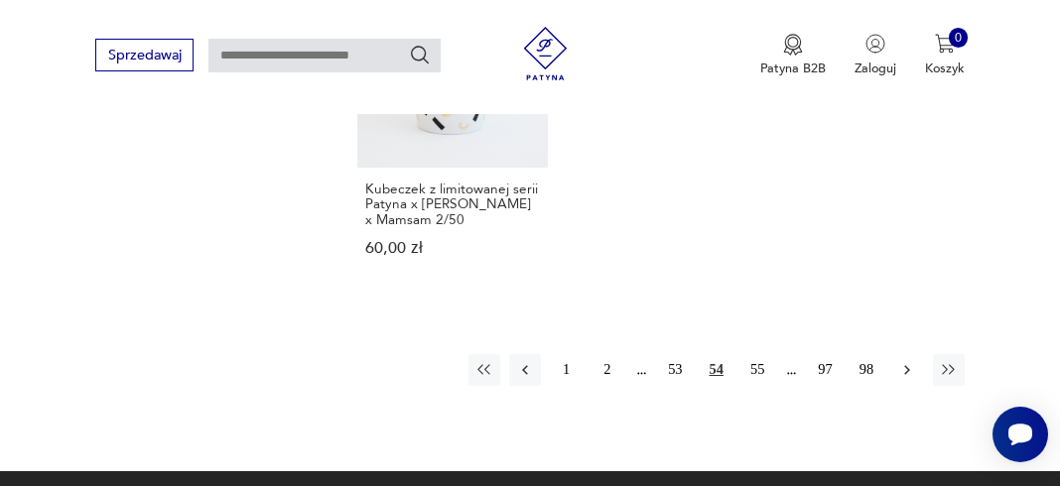
click at [904, 361] on icon "button" at bounding box center [907, 370] width 18 height 18
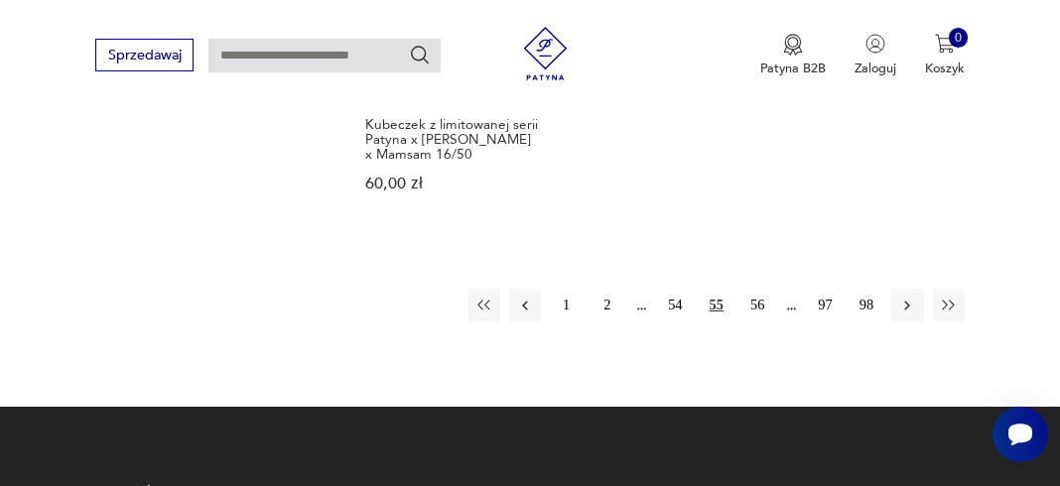
scroll to position [2632, 0]
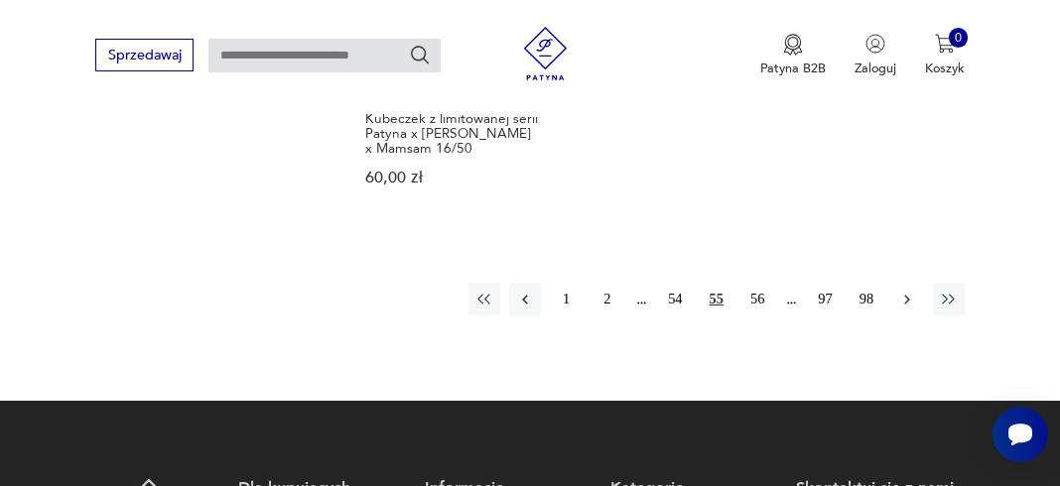
click at [905, 309] on icon "button" at bounding box center [907, 300] width 18 height 18
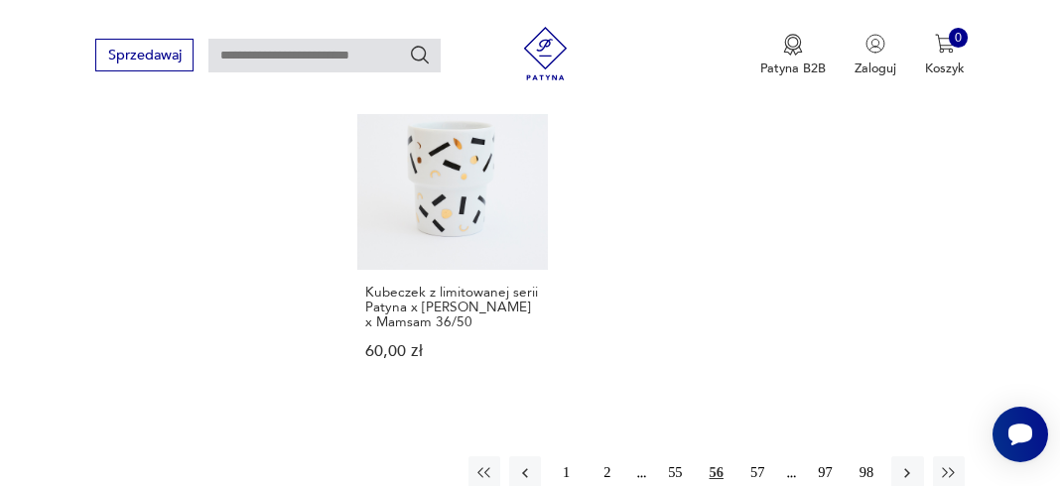
scroll to position [2599, 0]
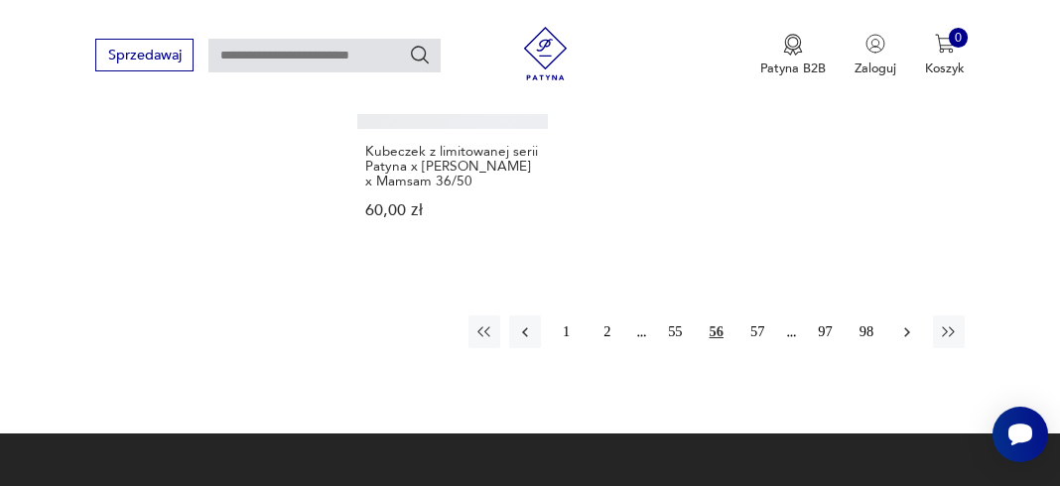
click at [904, 341] on icon "button" at bounding box center [907, 332] width 18 height 18
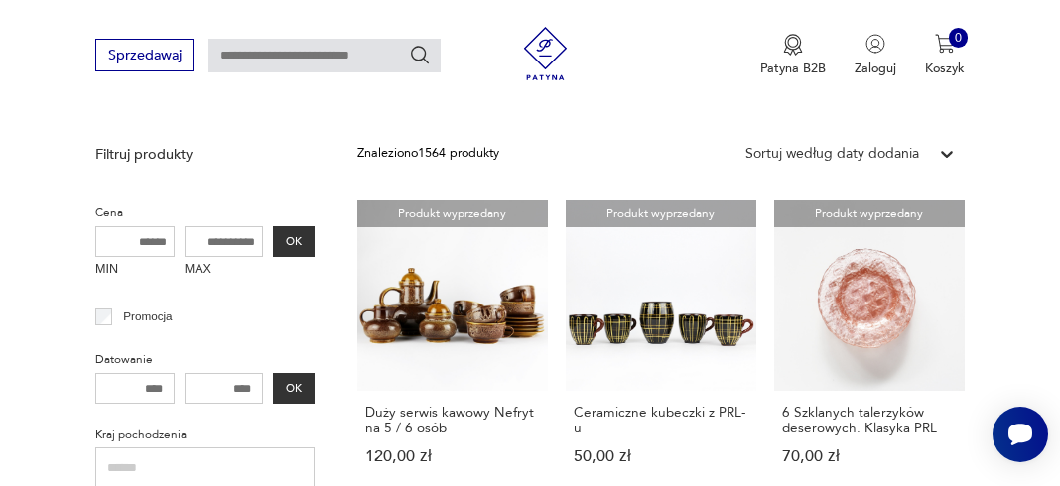
scroll to position [635, 0]
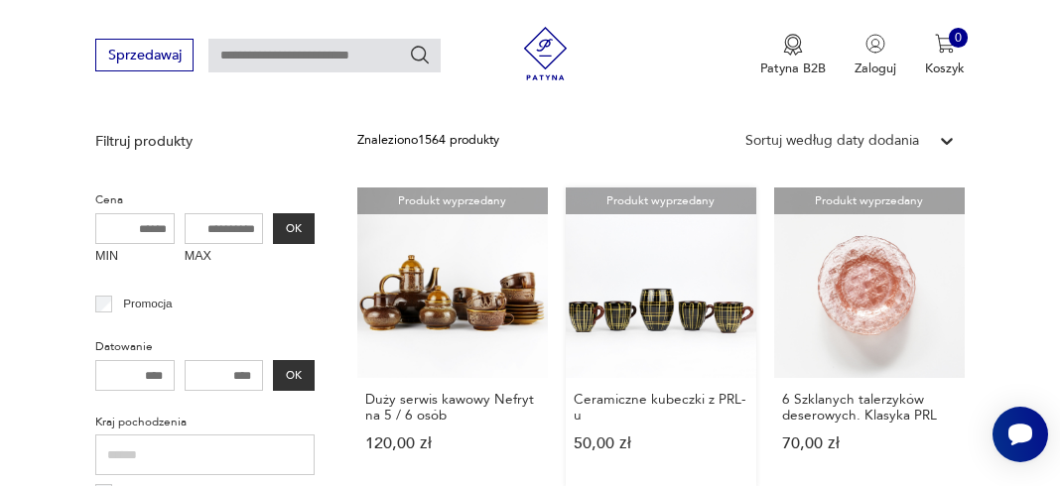
click at [611, 311] on link "Produkt wyprzedany Ceramiczne kubeczki z PRL-u 50,00 zł" at bounding box center [661, 338] width 190 height 300
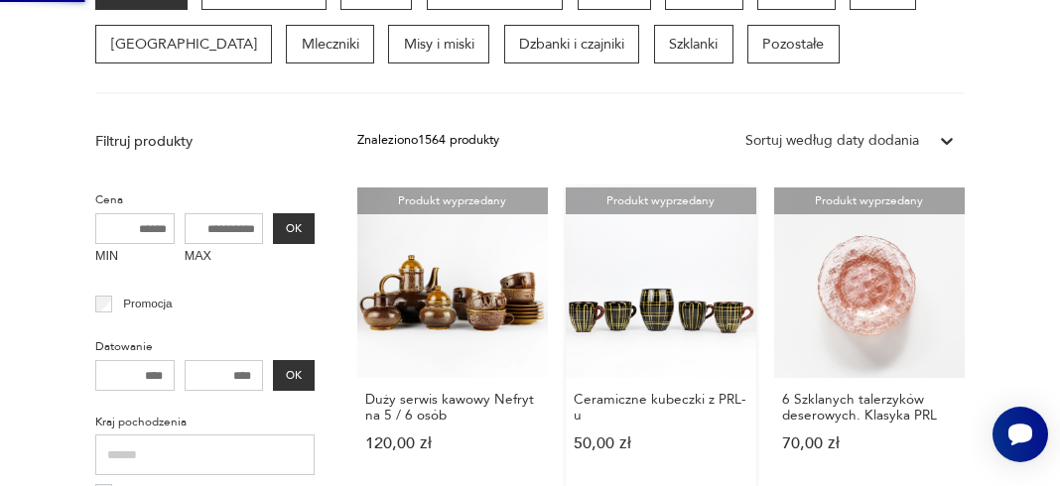
scroll to position [0, 0]
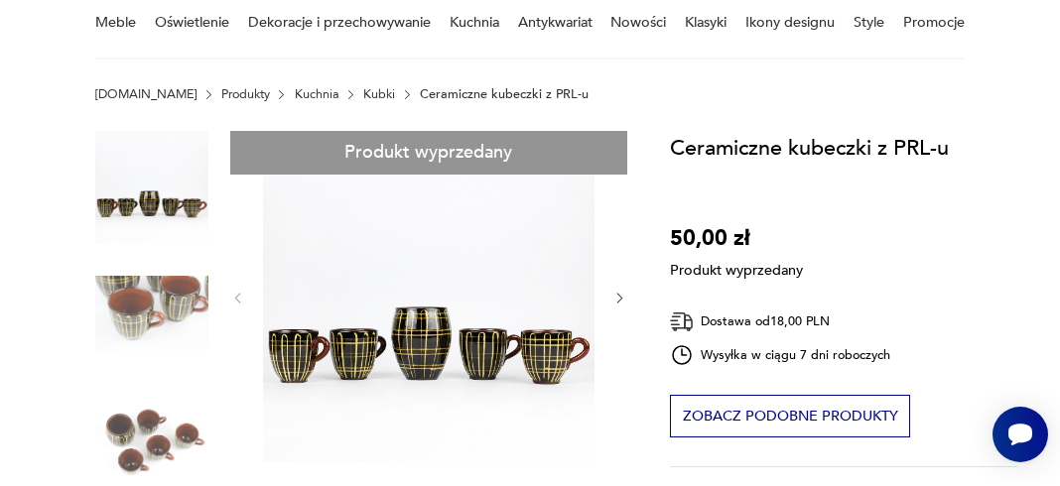
scroll to position [167, 0]
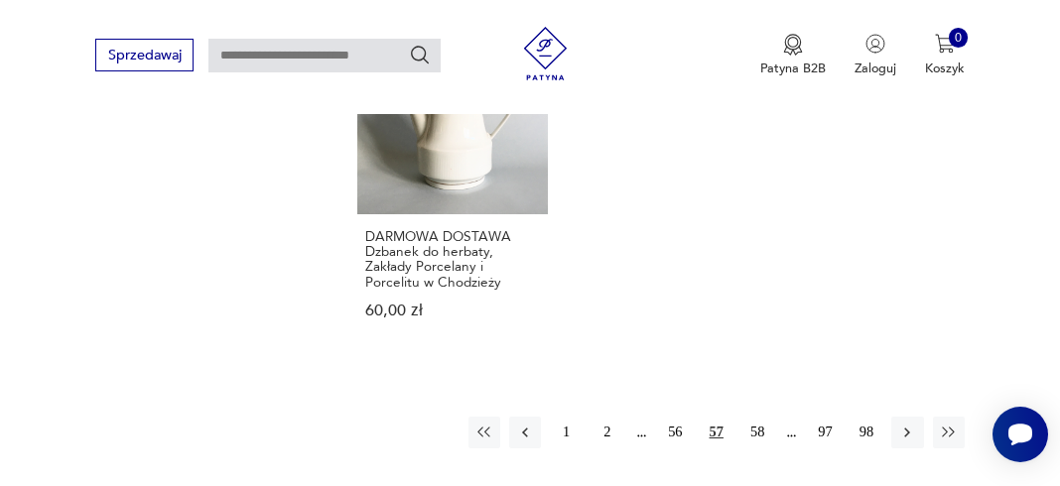
scroll to position [2660, 0]
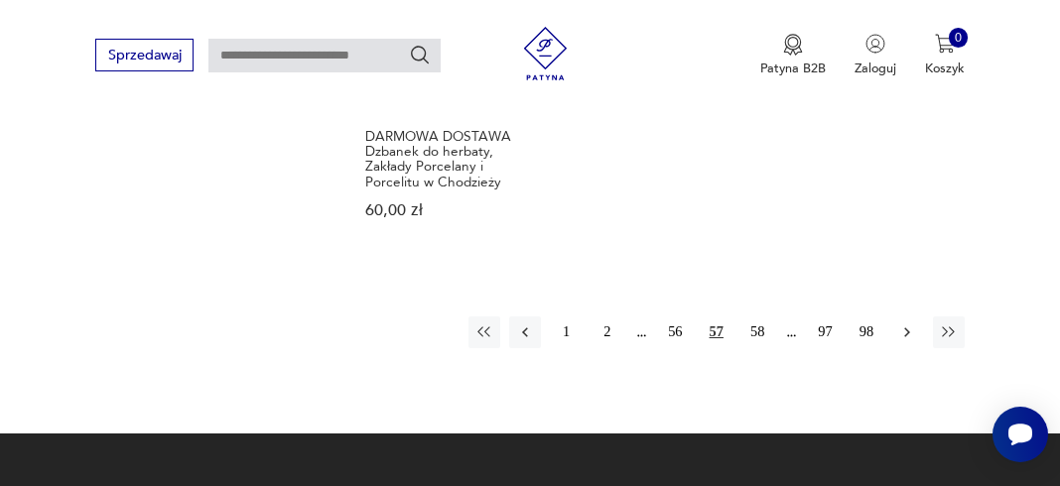
click at [908, 323] on icon "button" at bounding box center [907, 332] width 18 height 18
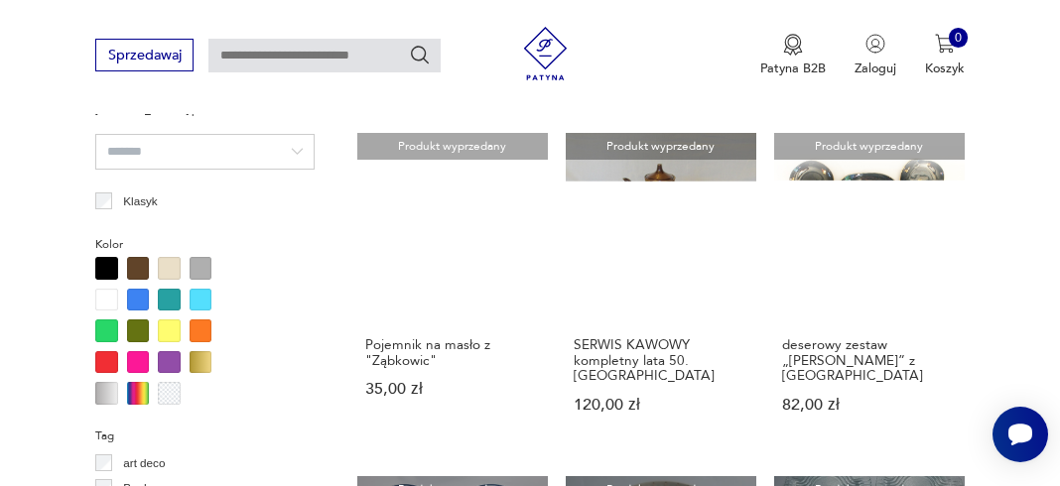
scroll to position [1397, 0]
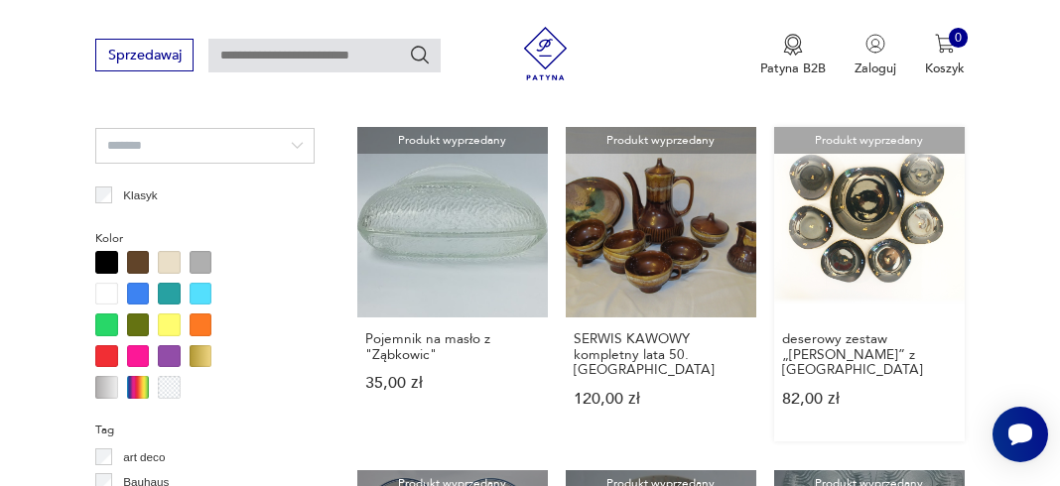
click at [848, 235] on link "Produkt wyprzedany deserowy zestaw „[PERSON_NAME]” z [GEOGRAPHIC_DATA] 82,00 zł" at bounding box center [869, 284] width 190 height 314
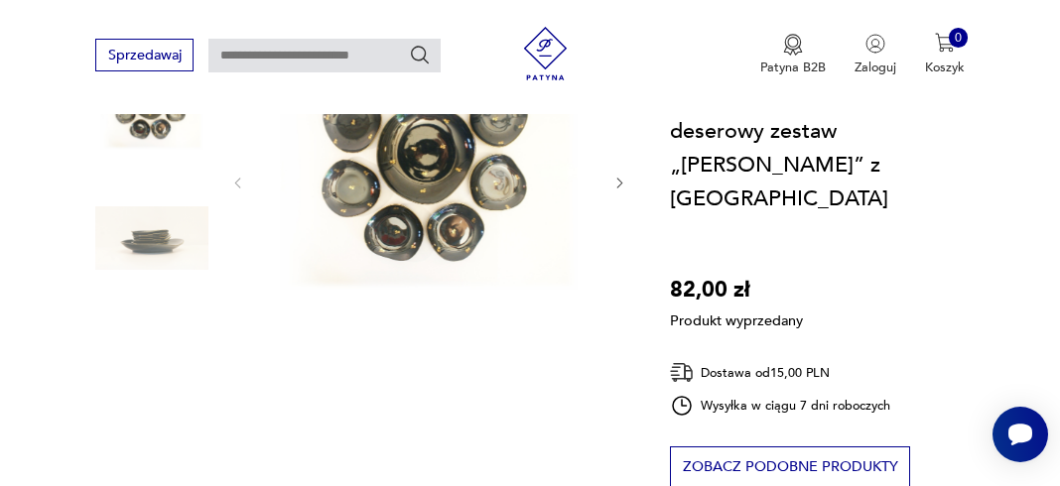
scroll to position [261, 0]
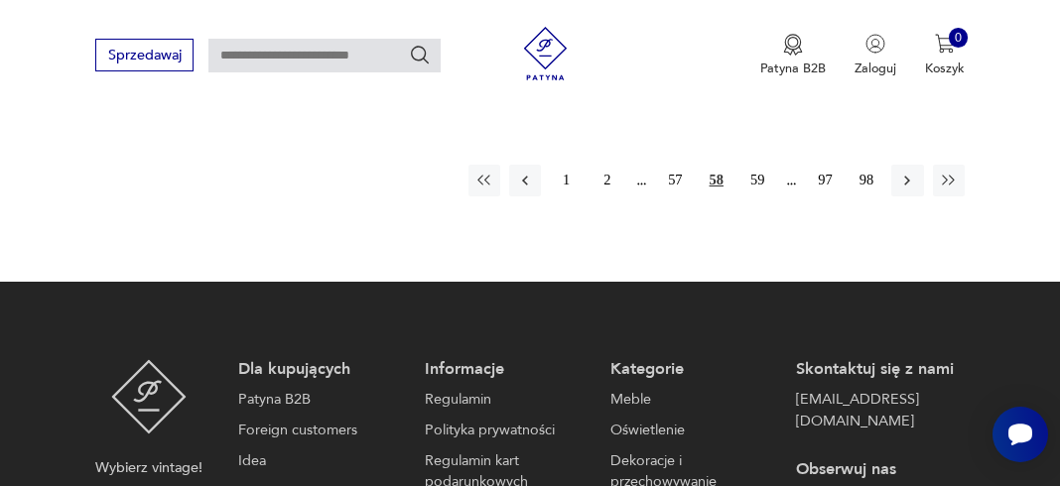
scroll to position [2785, 0]
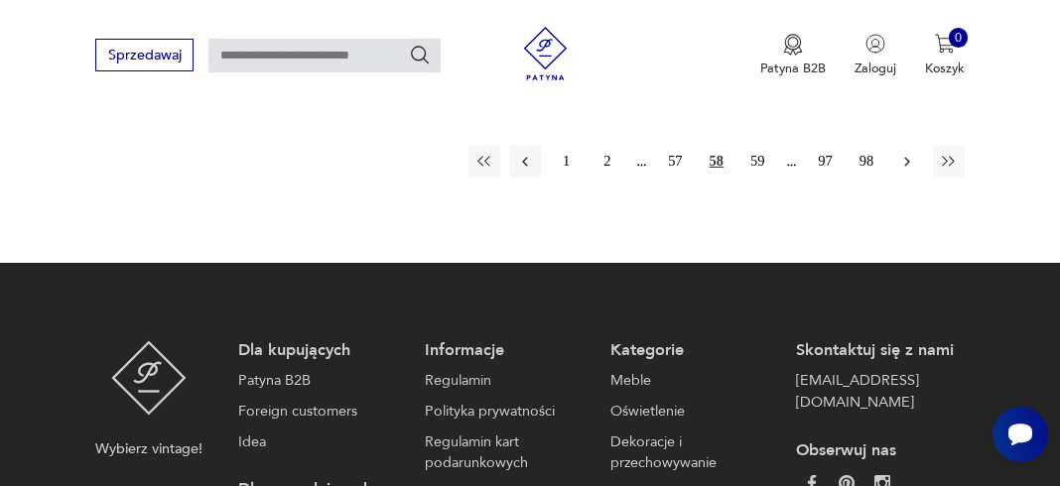
click at [905, 162] on icon "button" at bounding box center [907, 162] width 18 height 18
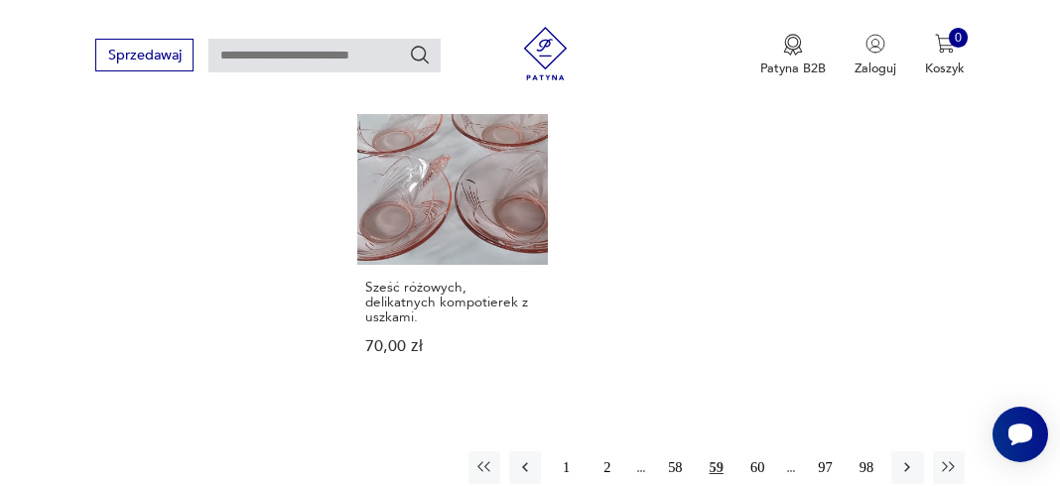
scroll to position [2627, 0]
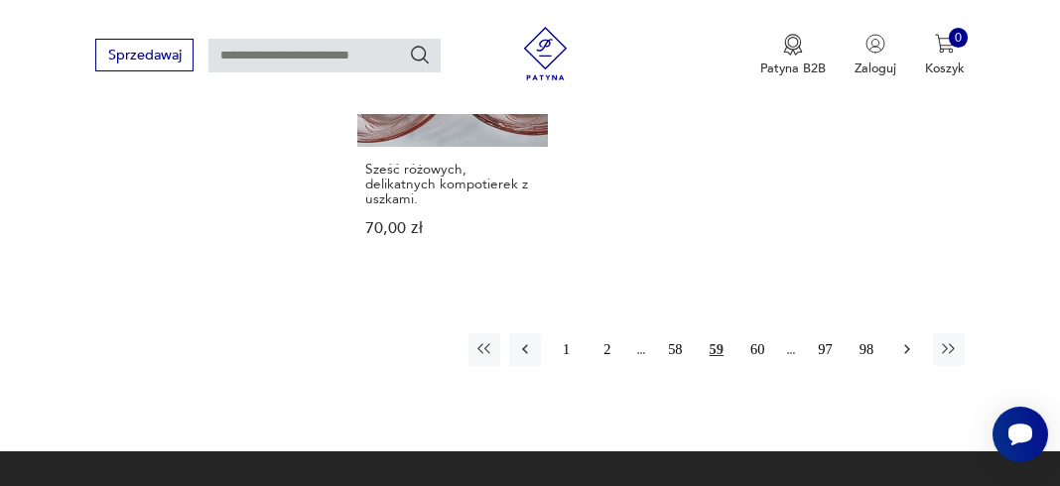
click at [905, 340] on icon "button" at bounding box center [907, 349] width 18 height 18
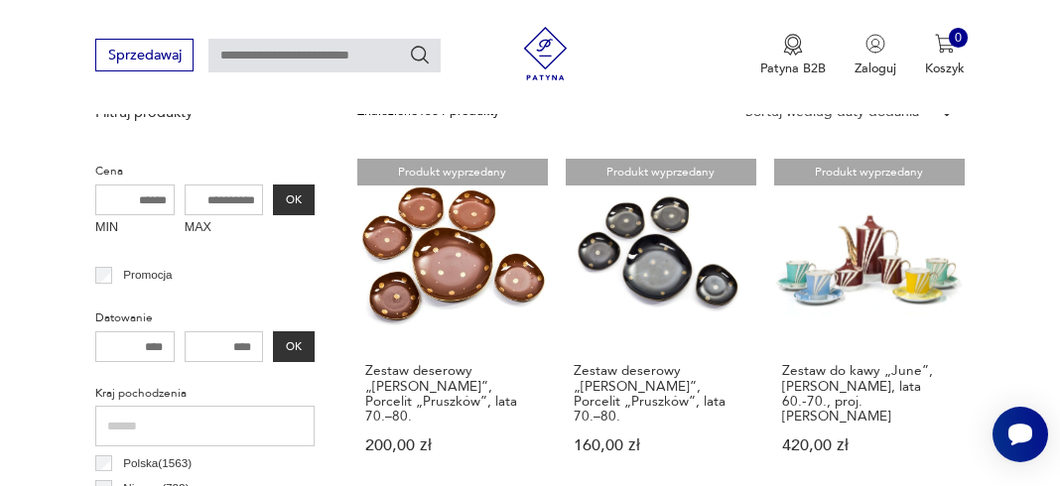
scroll to position [620, 0]
